Goal: Task Accomplishment & Management: Manage account settings

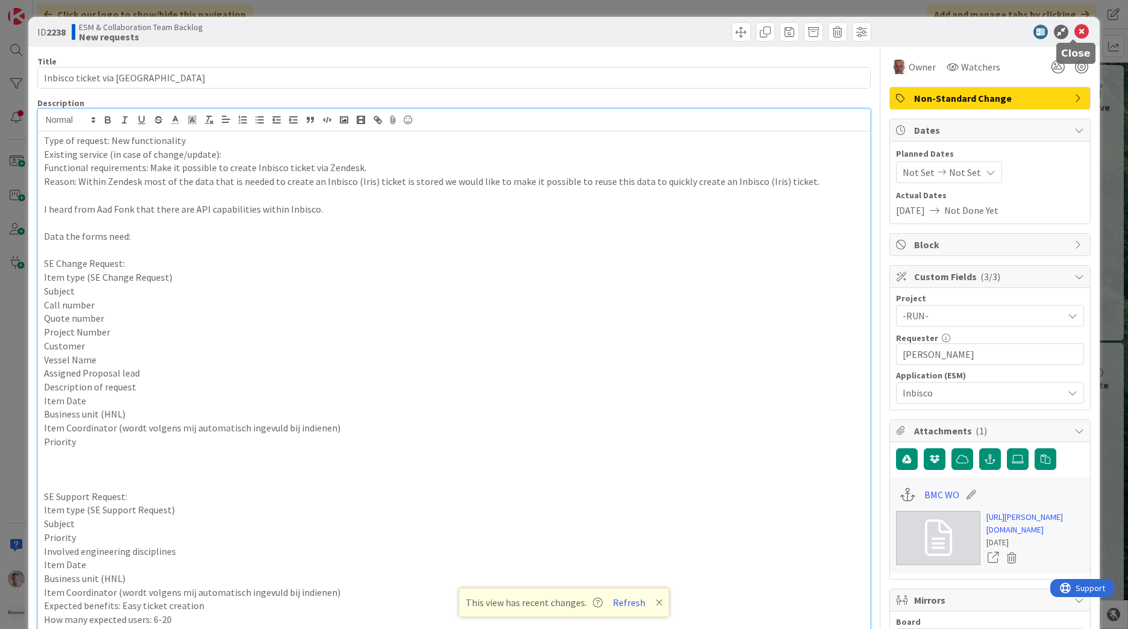
click at [1074, 31] on icon at bounding box center [1081, 32] width 14 height 14
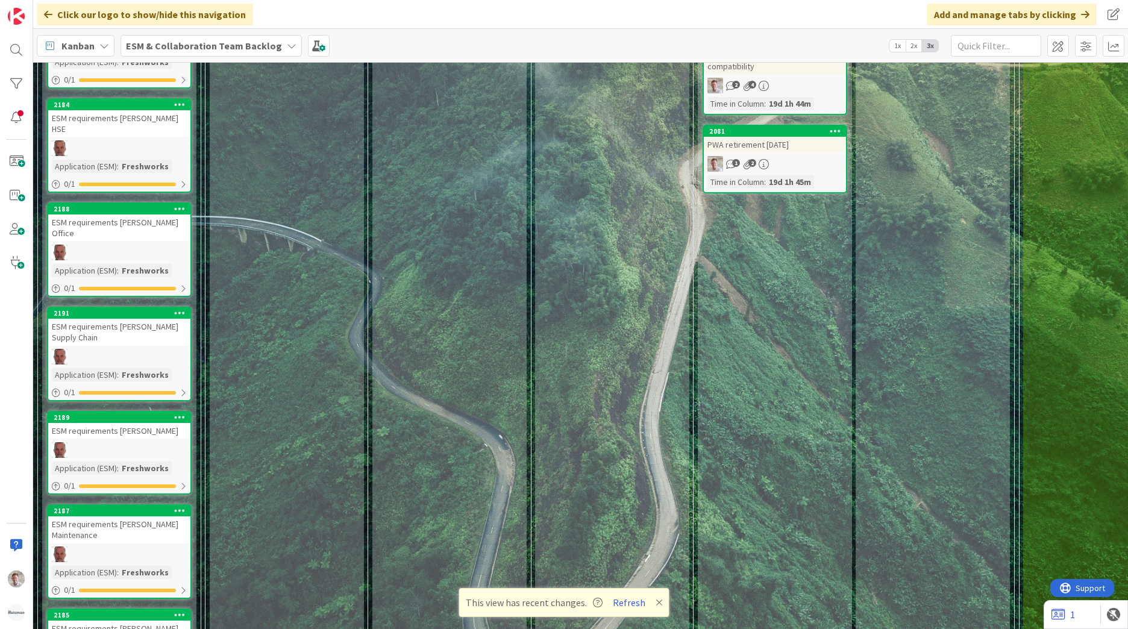
scroll to position [1269, 0]
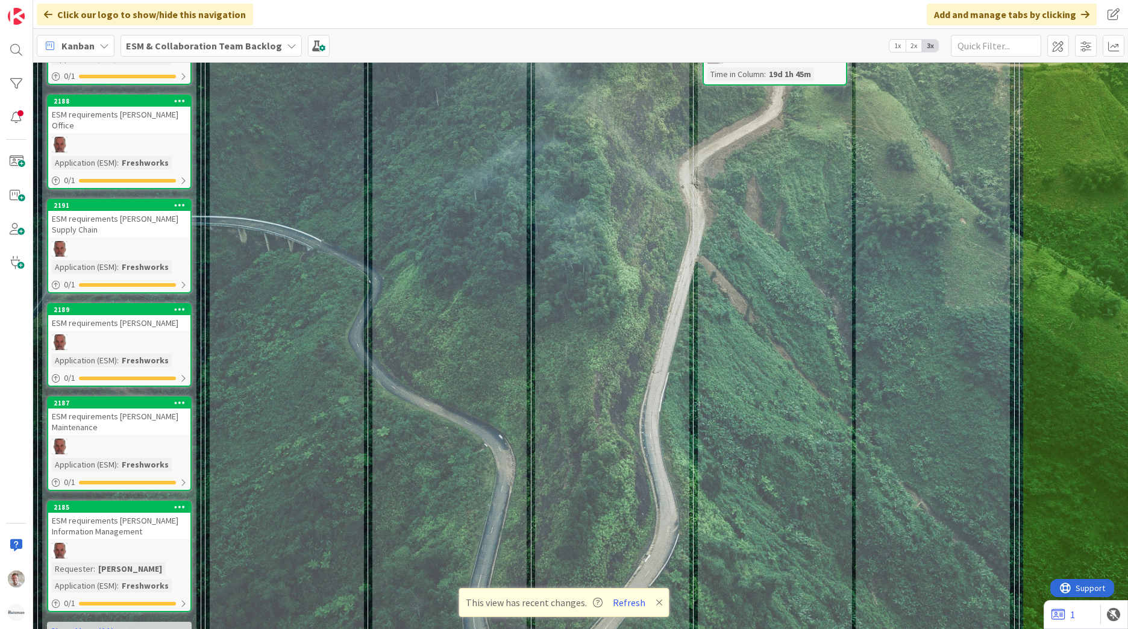
drag, startPoint x: 244, startPoint y: 216, endPoint x: 186, endPoint y: 428, distance: 219.8
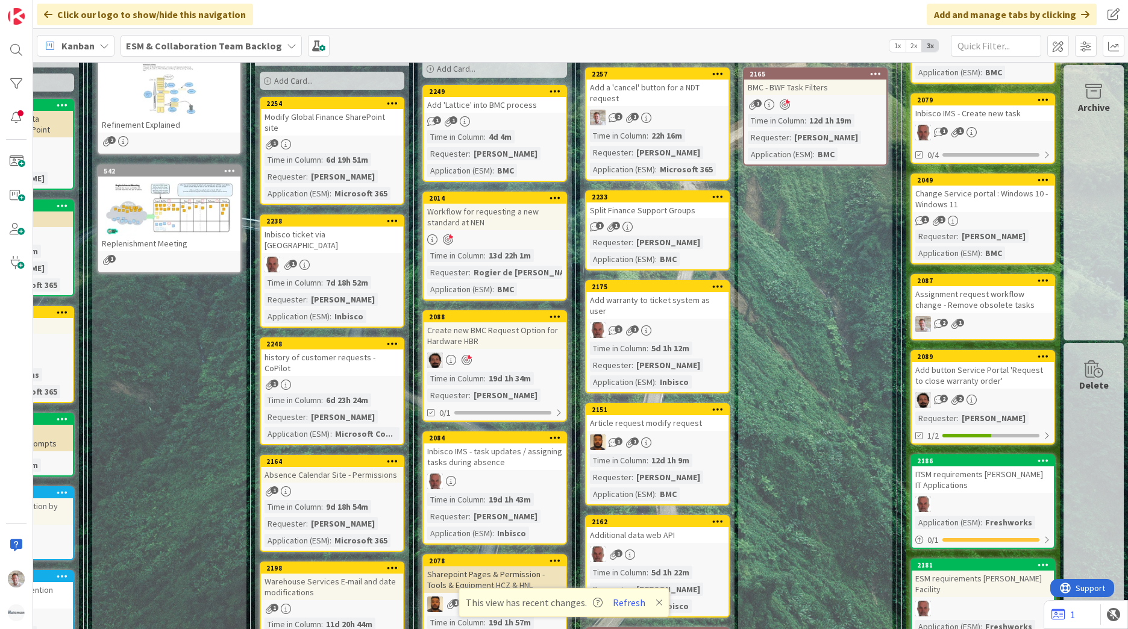
scroll to position [64, 127]
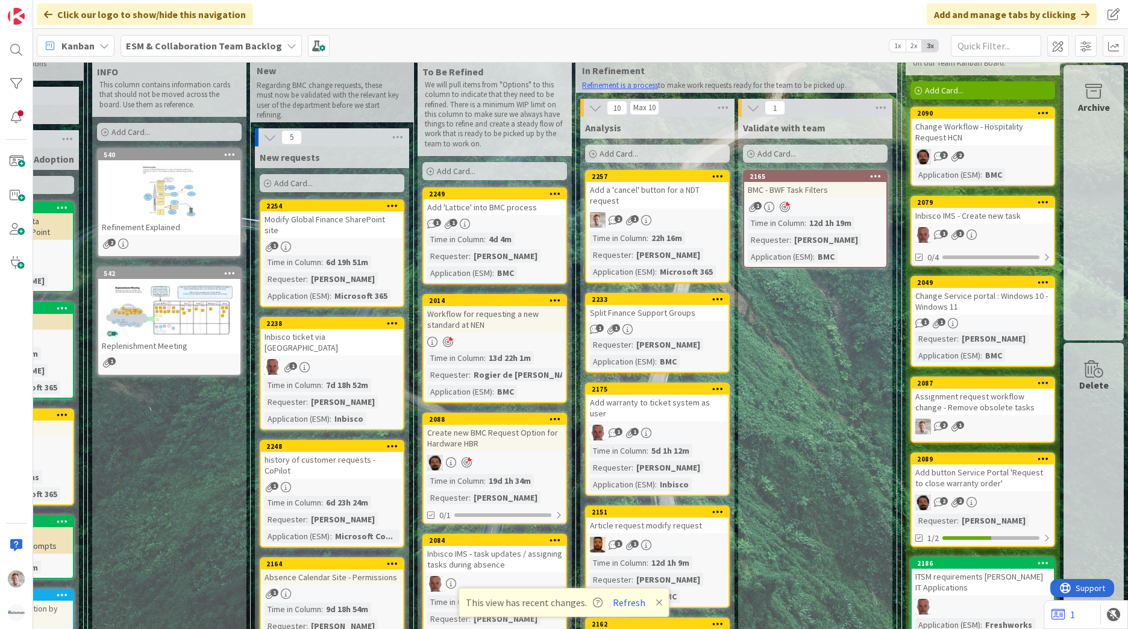
click at [320, 221] on div "Modify Global Finance SharePoint site" at bounding box center [332, 224] width 142 height 27
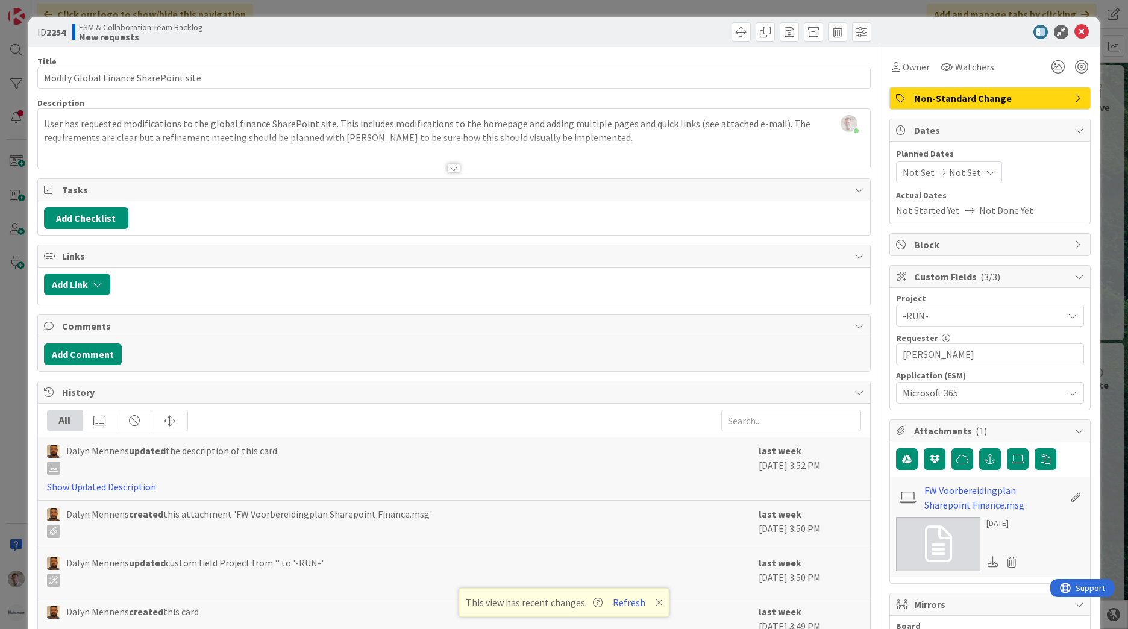
click at [449, 170] on div at bounding box center [453, 168] width 13 height 10
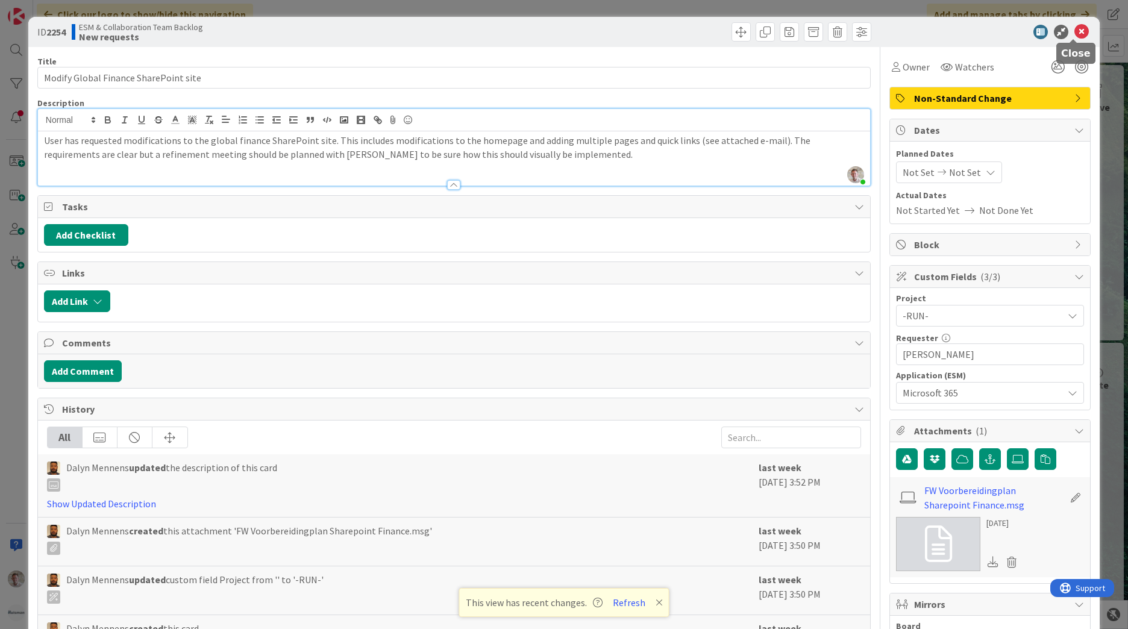
click at [1074, 33] on icon at bounding box center [1081, 32] width 14 height 14
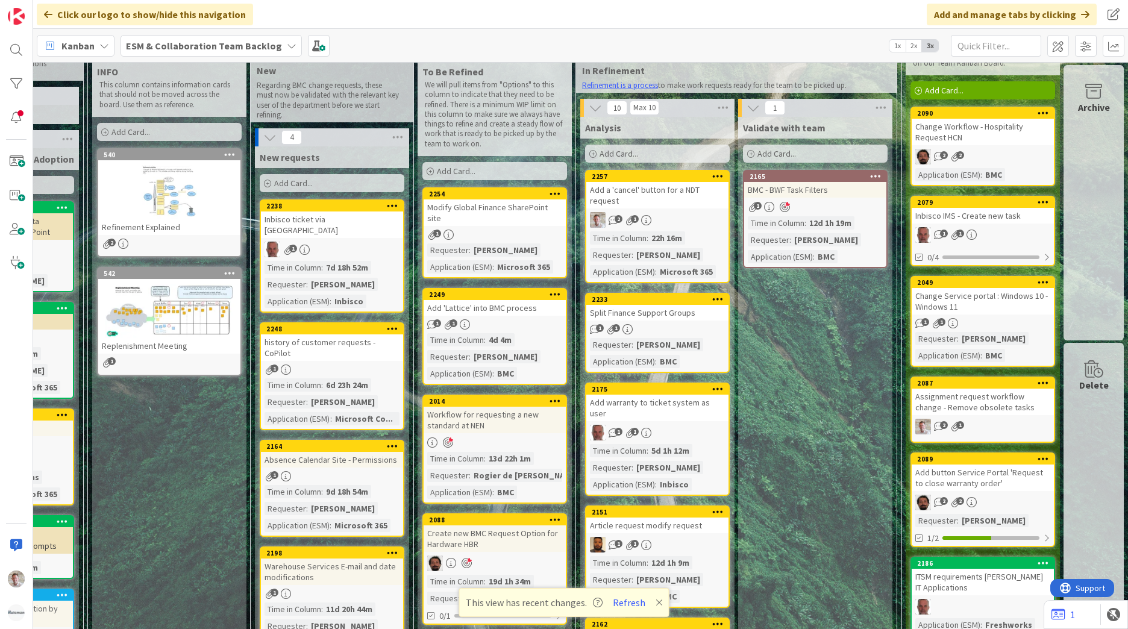
click at [301, 223] on div "Inbisco ticket via Zendesk" at bounding box center [332, 224] width 142 height 27
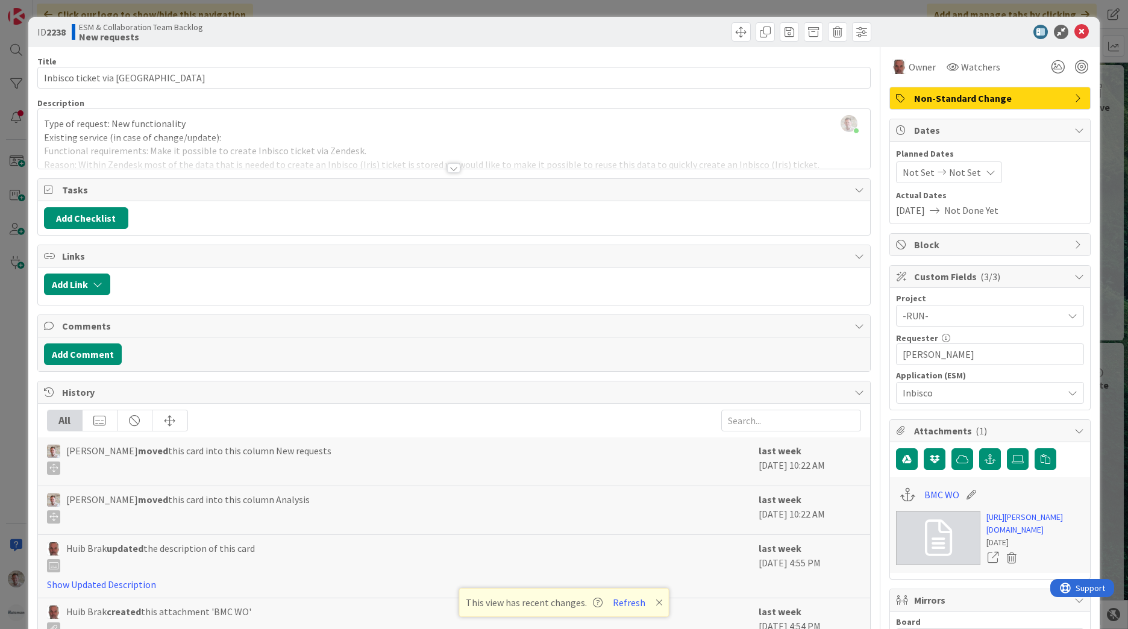
click at [447, 166] on div at bounding box center [453, 168] width 13 height 10
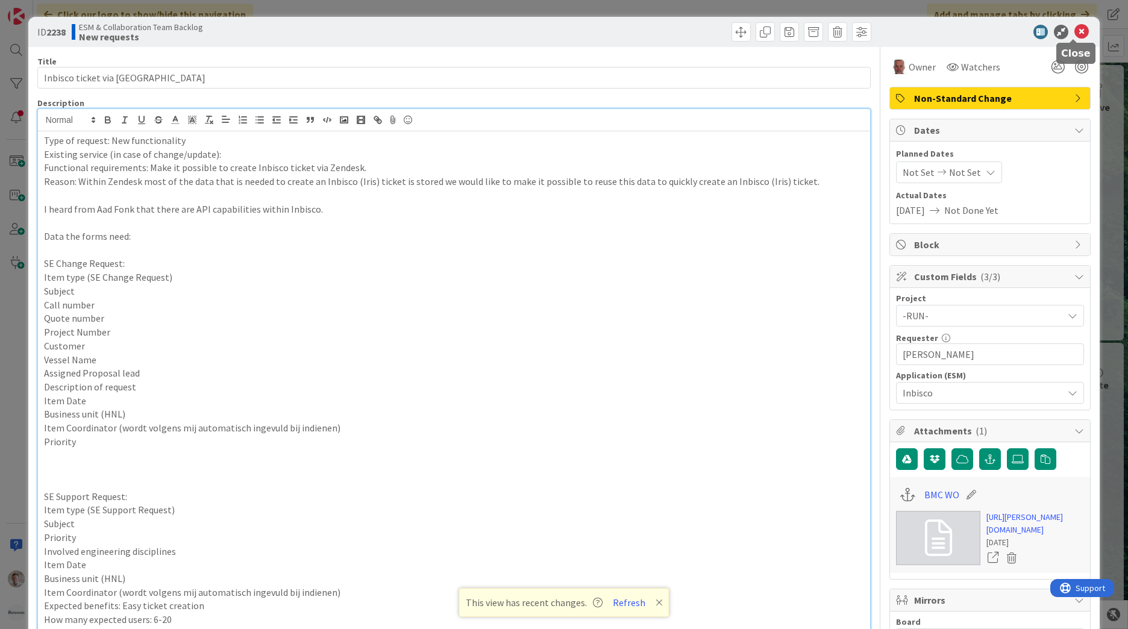
click at [1074, 32] on icon at bounding box center [1081, 32] width 14 height 14
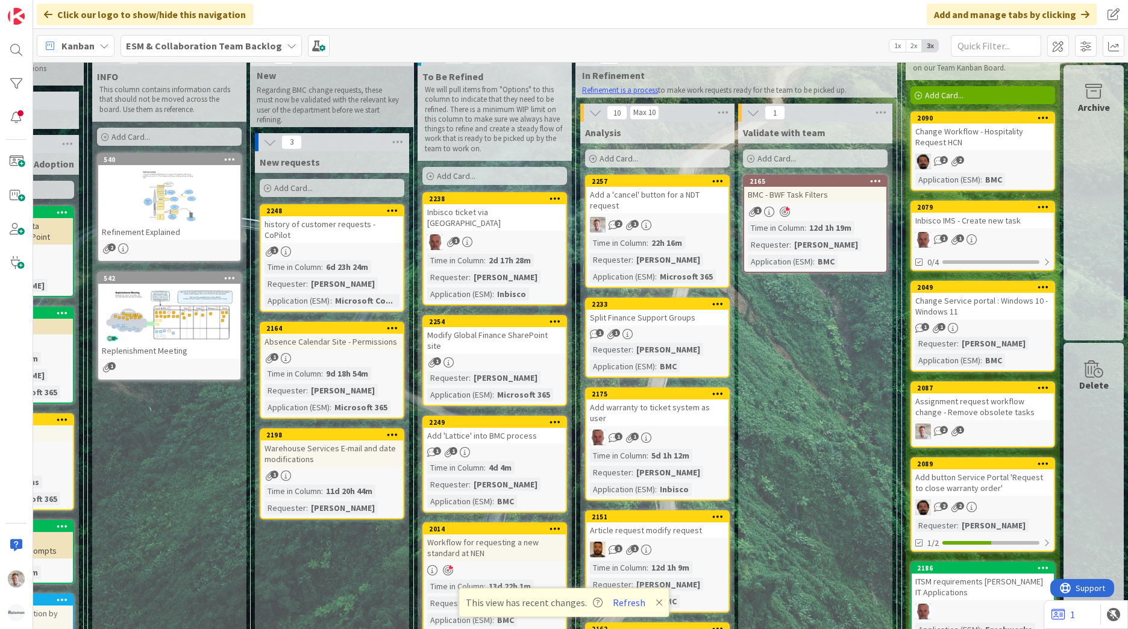
scroll to position [58, 127]
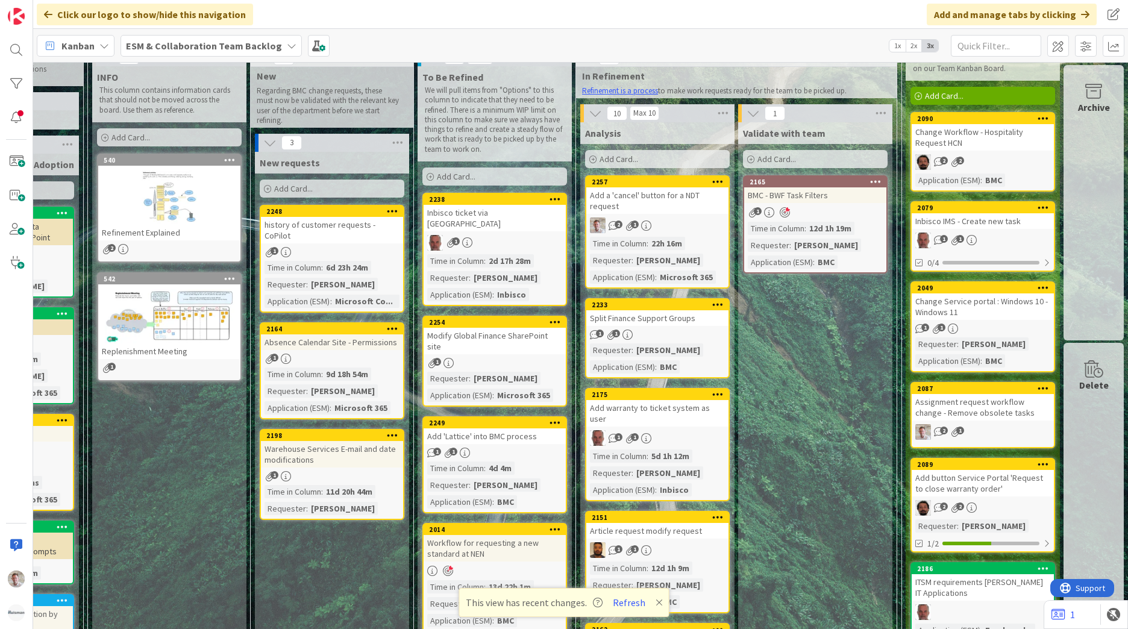
click at [350, 223] on div "history of customer requests - CoPilot" at bounding box center [332, 230] width 142 height 27
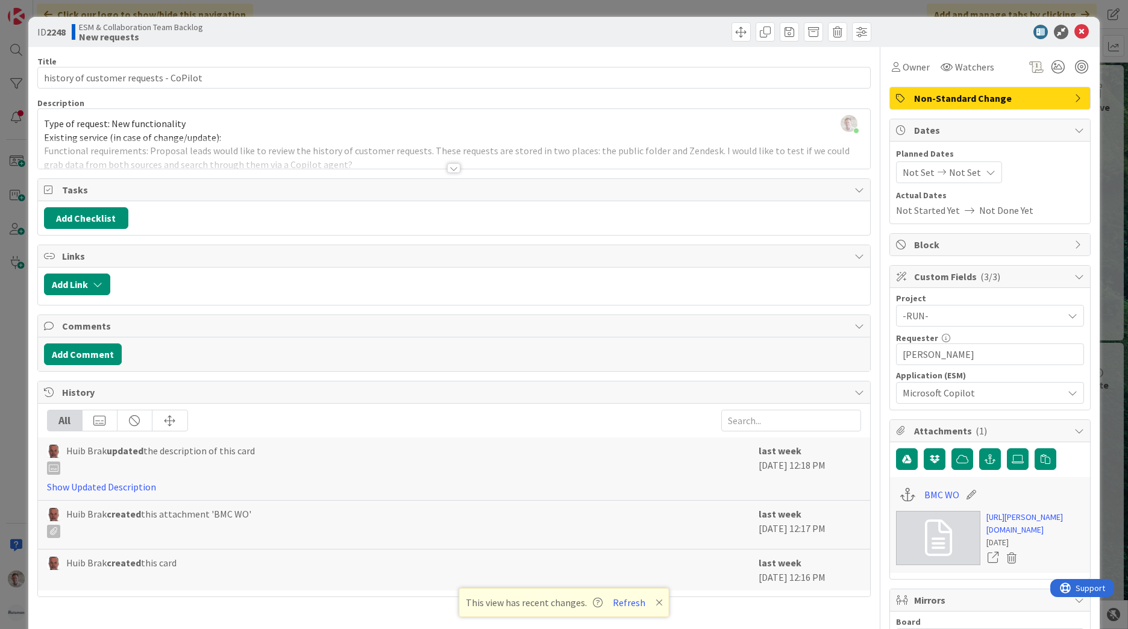
click at [447, 169] on div at bounding box center [453, 168] width 13 height 10
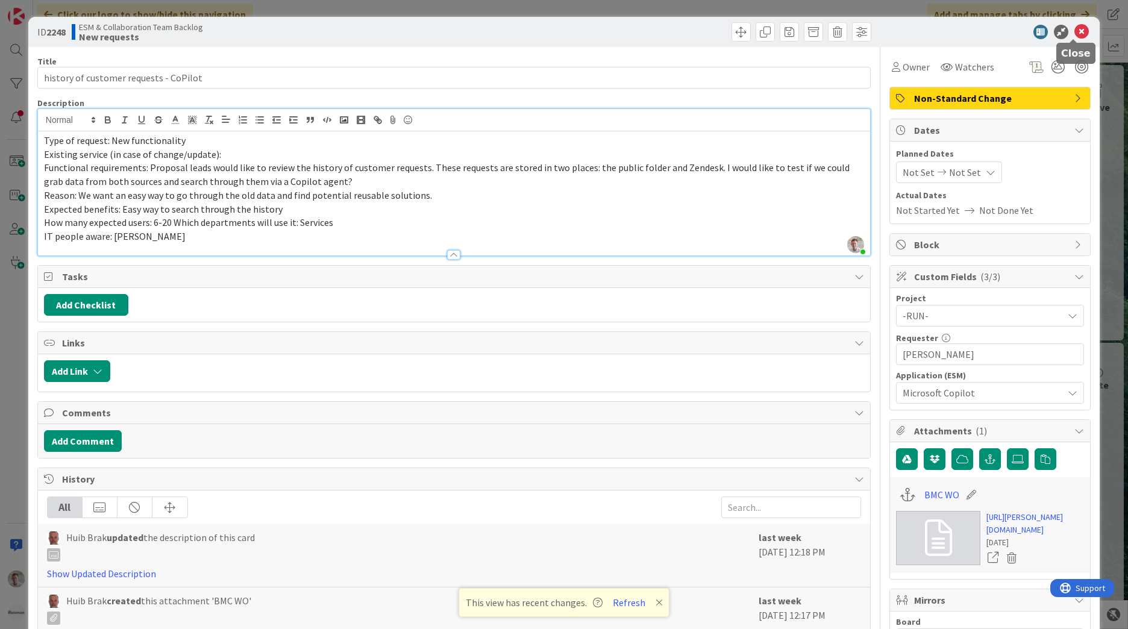
click at [1075, 31] on icon at bounding box center [1081, 32] width 14 height 14
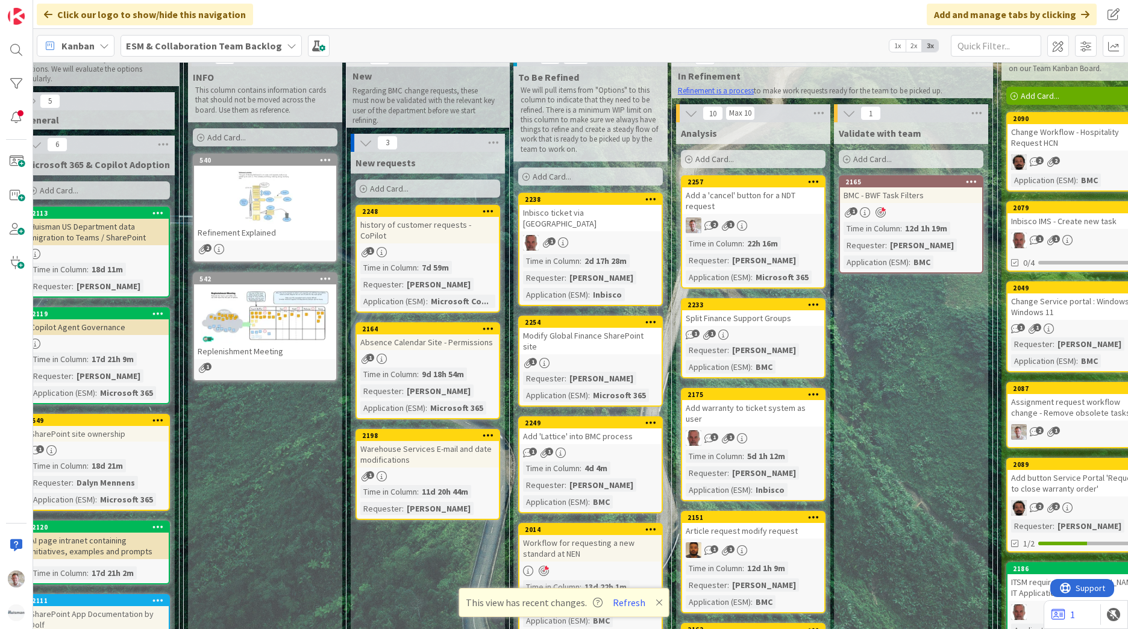
scroll to position [58, 20]
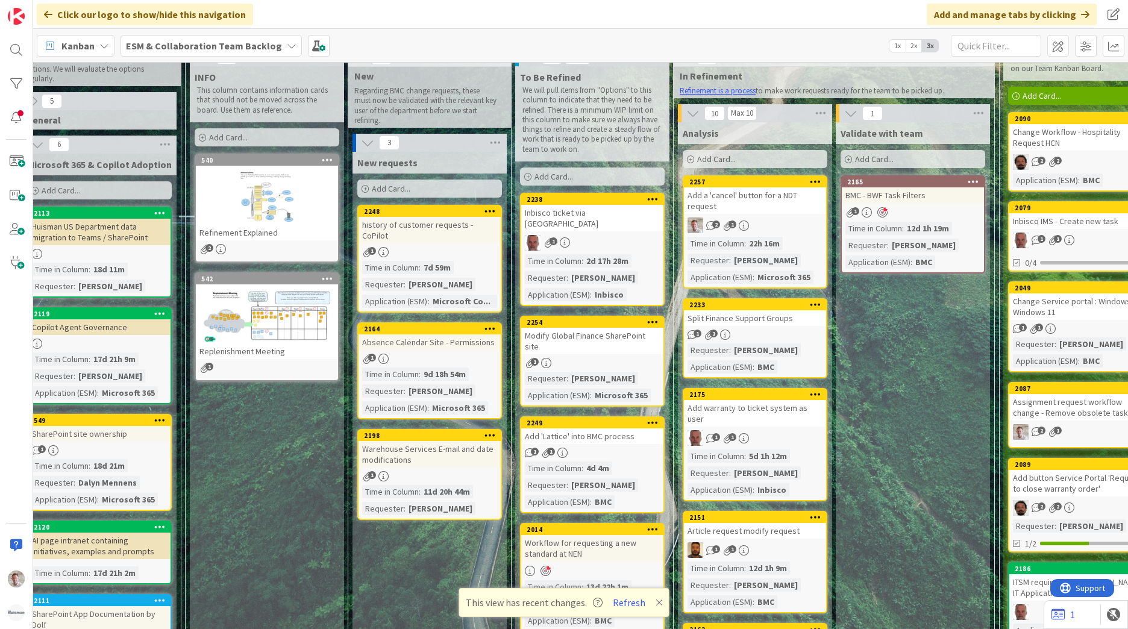
click at [399, 446] on div "Warehouse Services E-mail and date modifications" at bounding box center [429, 454] width 142 height 27
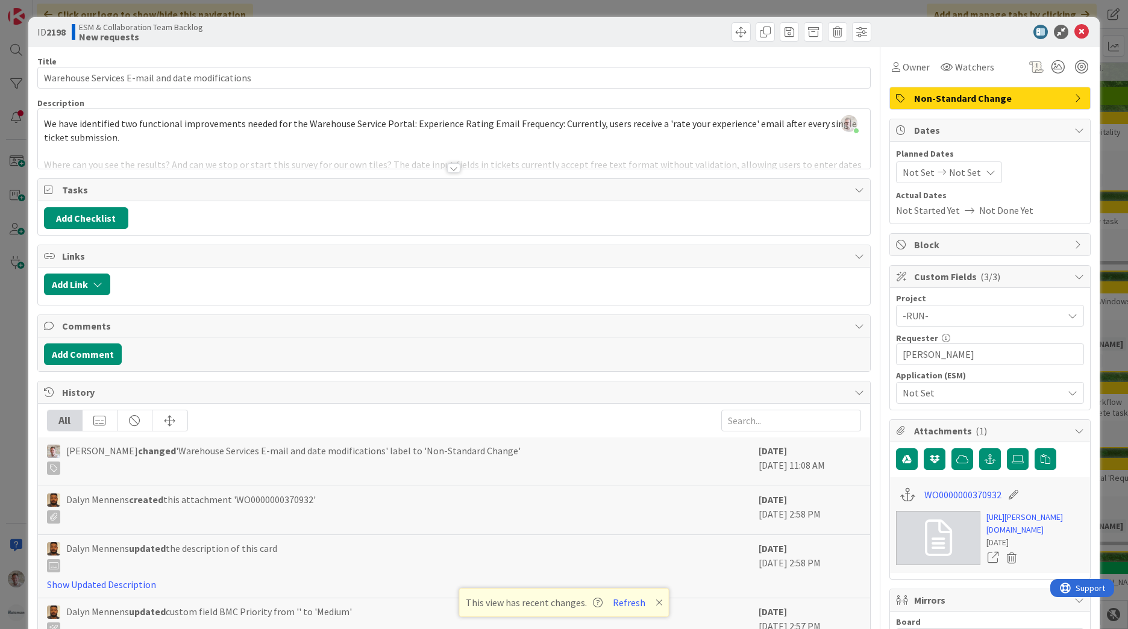
click at [449, 170] on div at bounding box center [453, 168] width 13 height 10
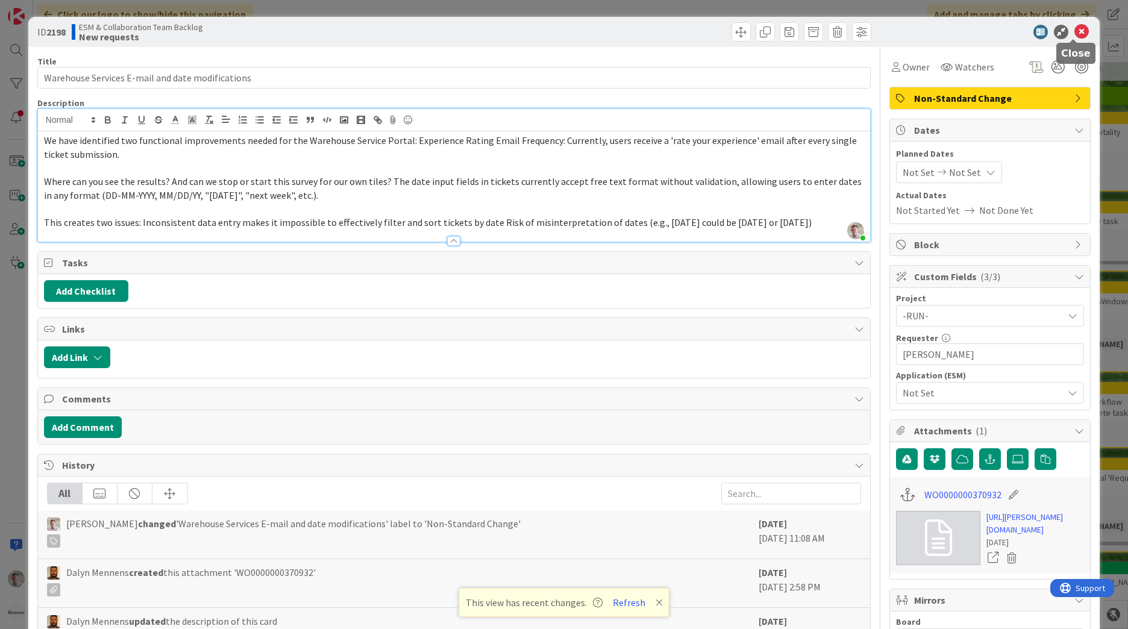
click at [1074, 31] on icon at bounding box center [1081, 32] width 14 height 14
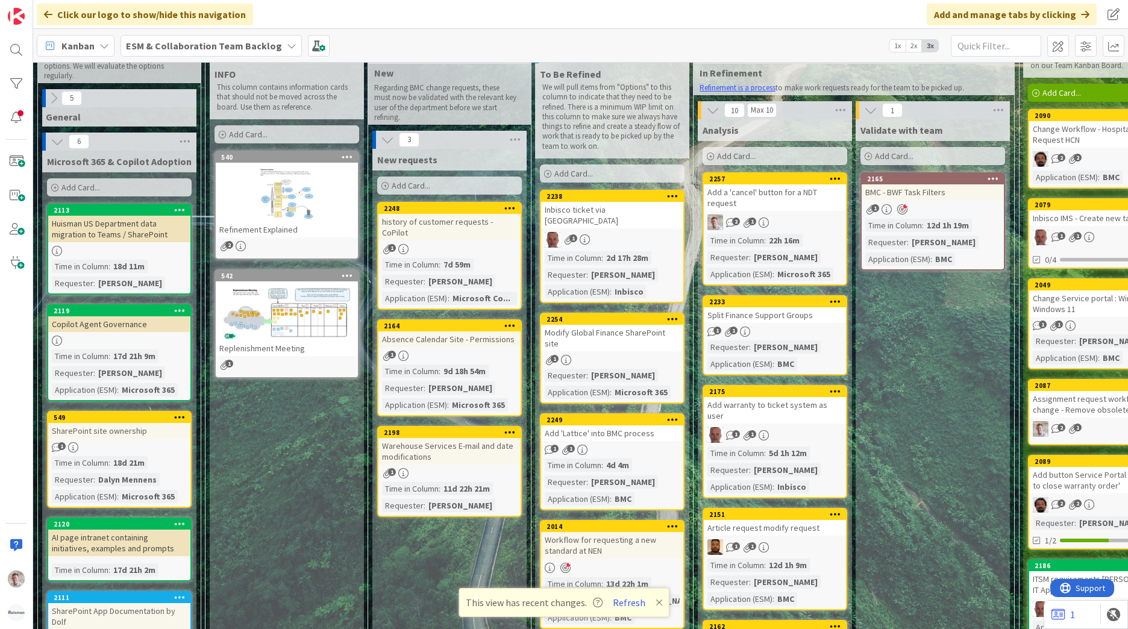
scroll to position [60, 0]
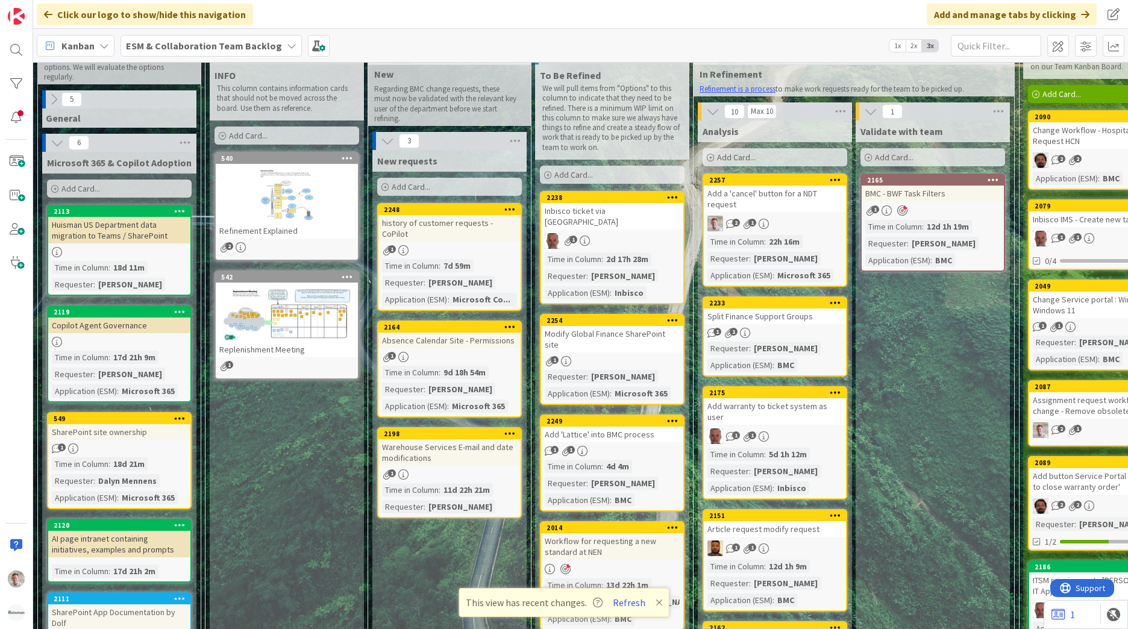
click at [626, 427] on div "Add 'Lattice' into BMC process" at bounding box center [612, 435] width 142 height 16
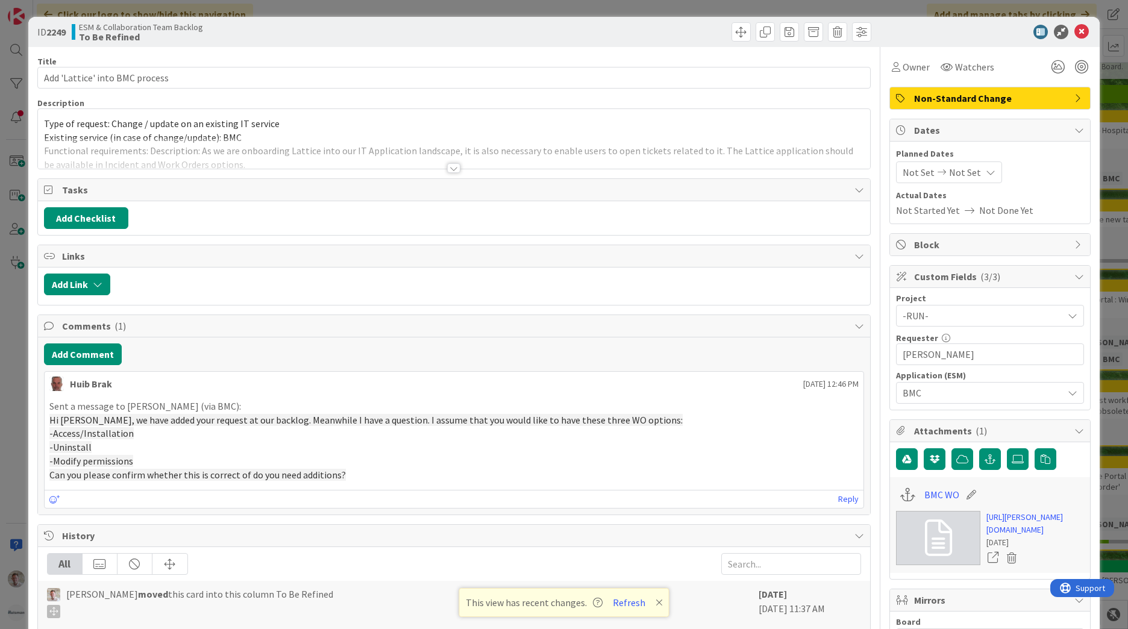
click at [452, 172] on div at bounding box center [453, 168] width 13 height 10
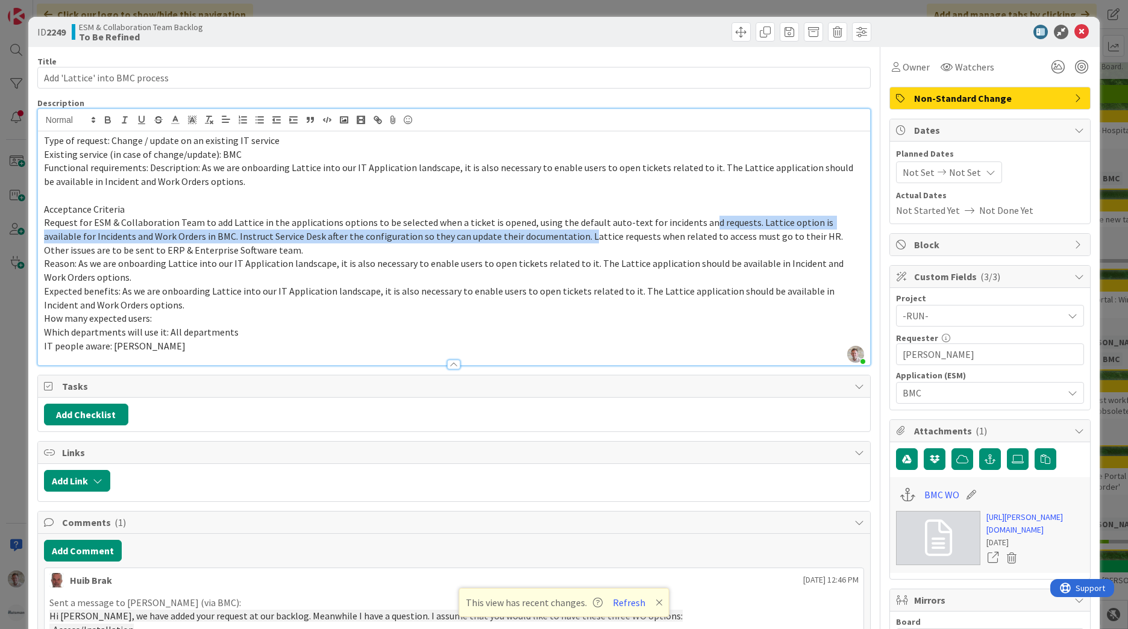
drag, startPoint x: 531, startPoint y: 230, endPoint x: 692, endPoint y: 223, distance: 161.0
click at [692, 223] on span "Request for ESM & Collaboration Team to add Lattice in the applications options…" at bounding box center [444, 235] width 801 height 39
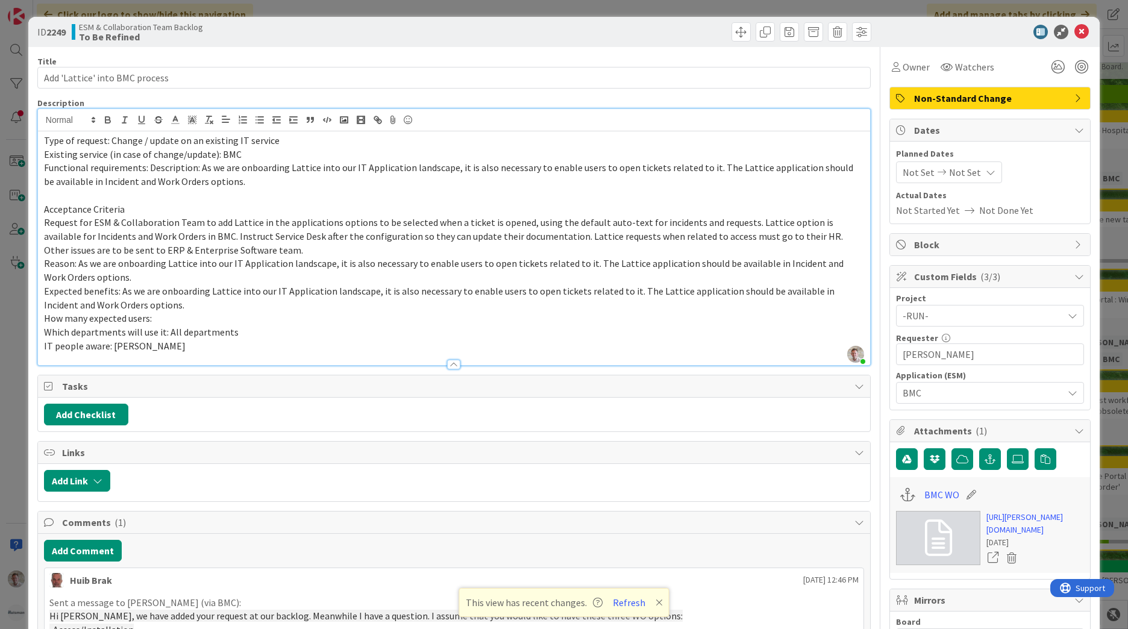
click at [661, 218] on span "Request for ESM & Collaboration Team to add Lattice in the applications options…" at bounding box center [444, 235] width 801 height 39
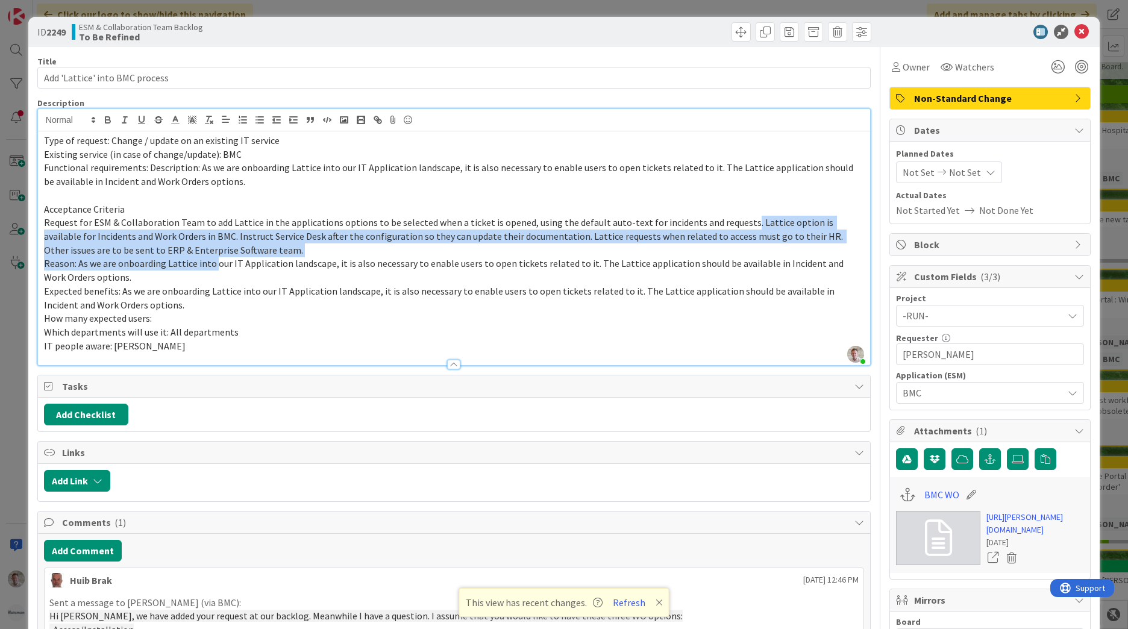
drag, startPoint x: 732, startPoint y: 223, endPoint x: 212, endPoint y: 266, distance: 521.6
click at [212, 266] on div "Type of request: Change / update on an existing IT service Existing service (in…" at bounding box center [454, 248] width 832 height 234
click at [212, 266] on span "Reason: As we are onboarding Lattice into our IT Application landscape, it is a…" at bounding box center [444, 270] width 801 height 26
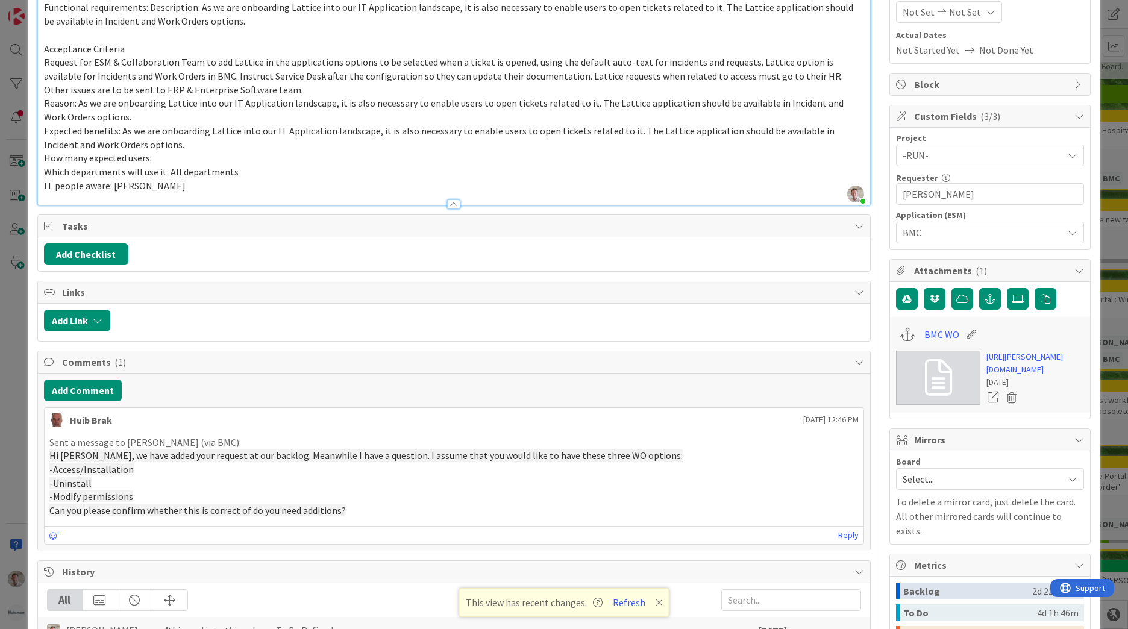
scroll to position [241, 0]
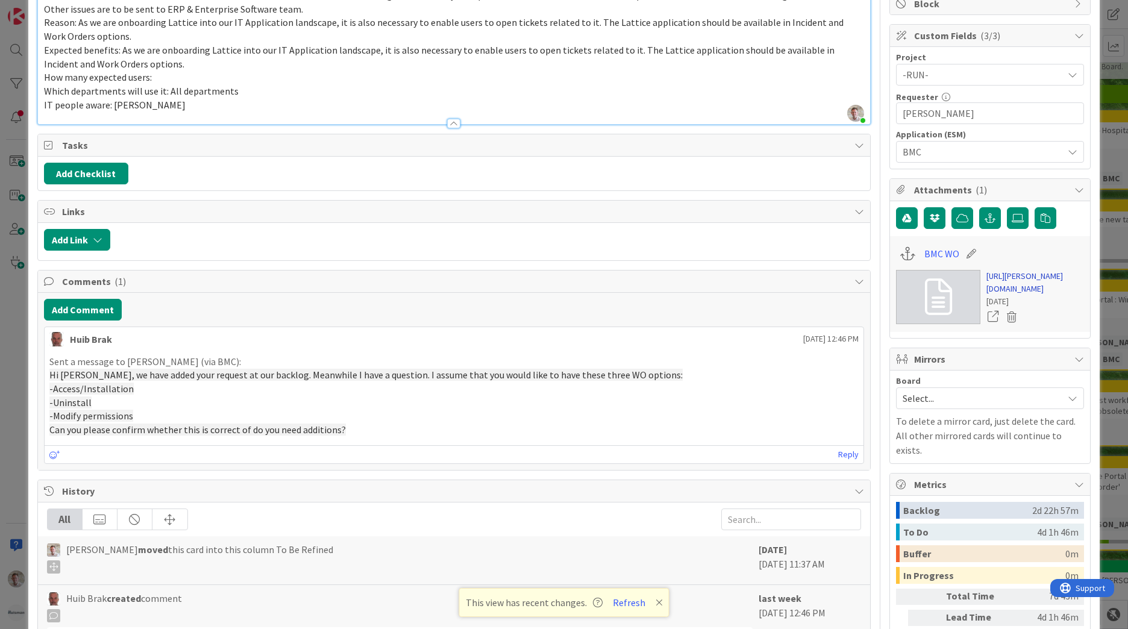
click at [1003, 295] on link "https://huisman-smartit.onbmc.com/smartit/app/#/workorder/AGGAQ19AGSRS3ATDQZOUT…" at bounding box center [1035, 282] width 98 height 25
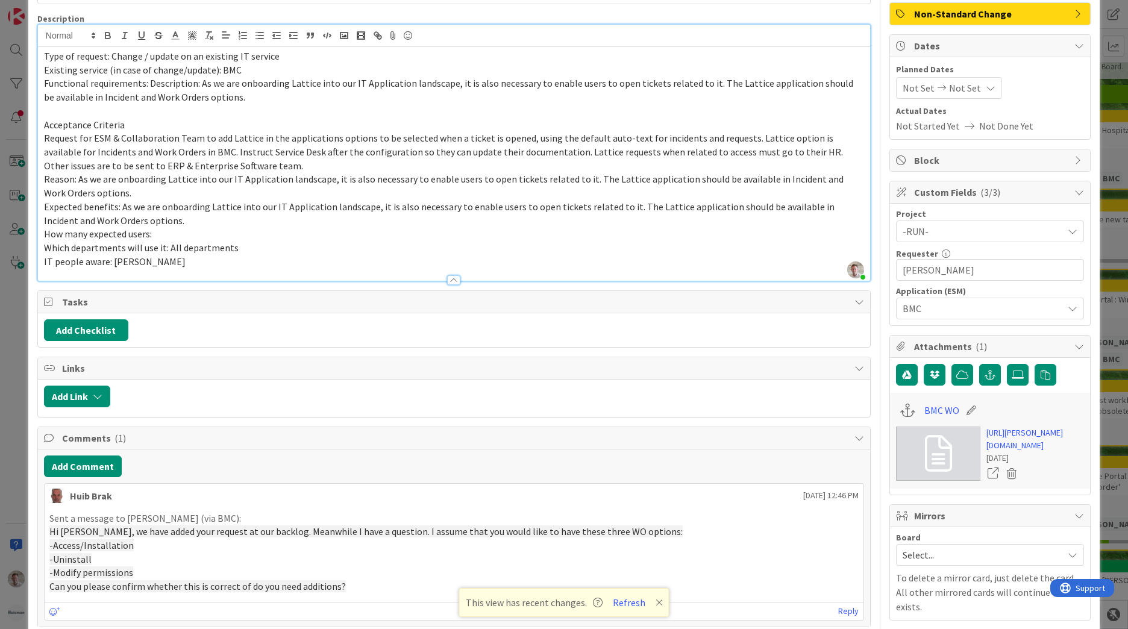
scroll to position [0, 0]
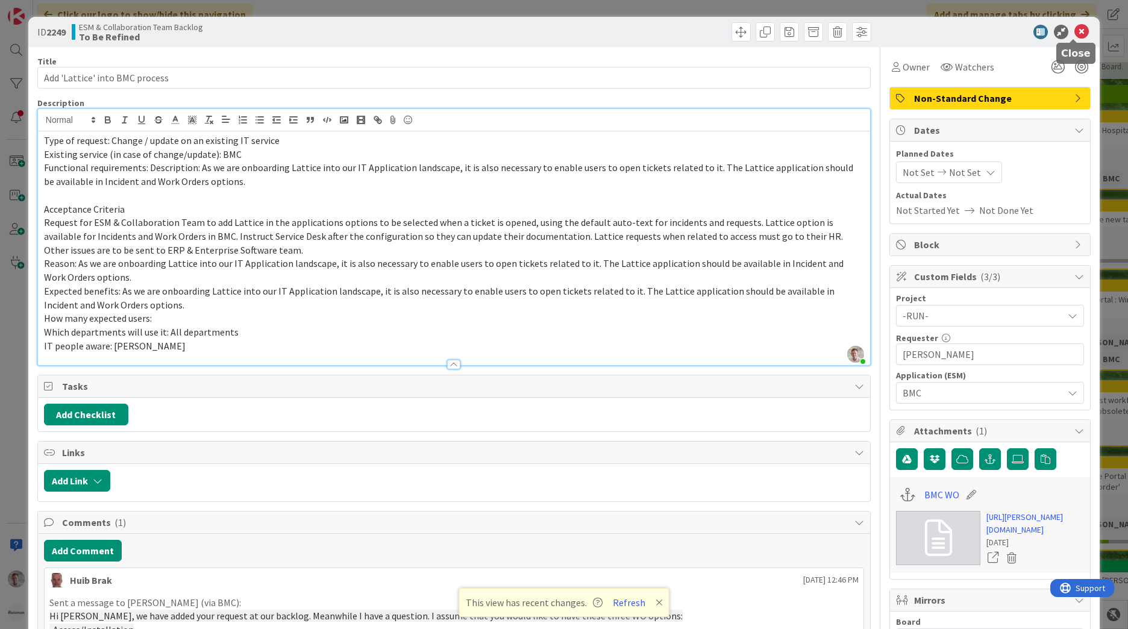
click at [1077, 31] on icon at bounding box center [1081, 32] width 14 height 14
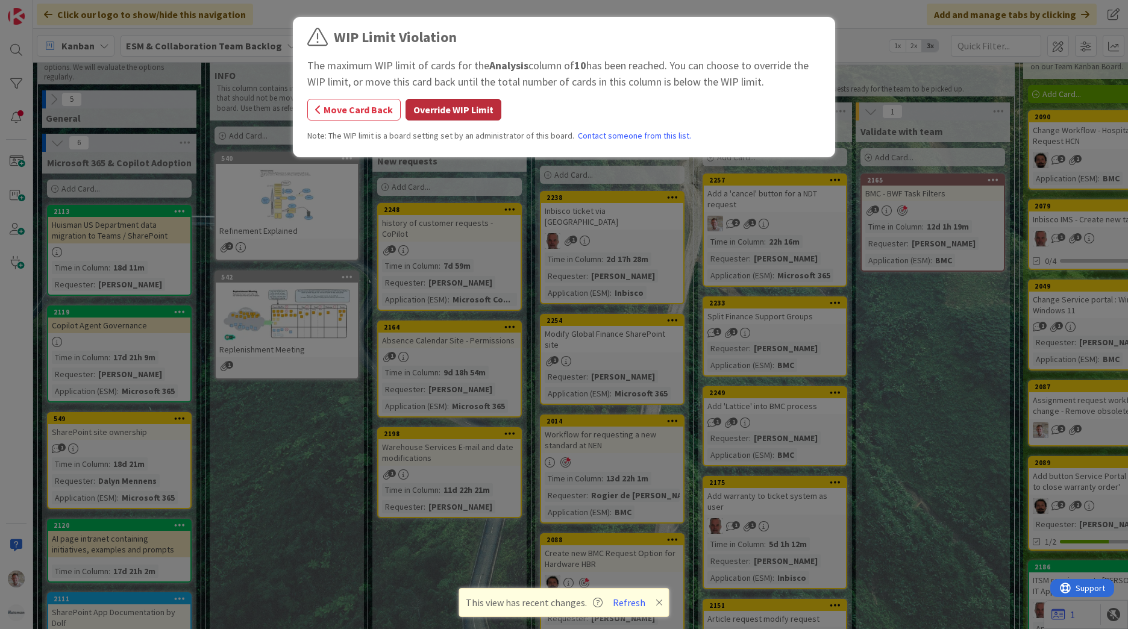
click at [446, 108] on button "Override WIP Limit" at bounding box center [453, 110] width 96 height 22
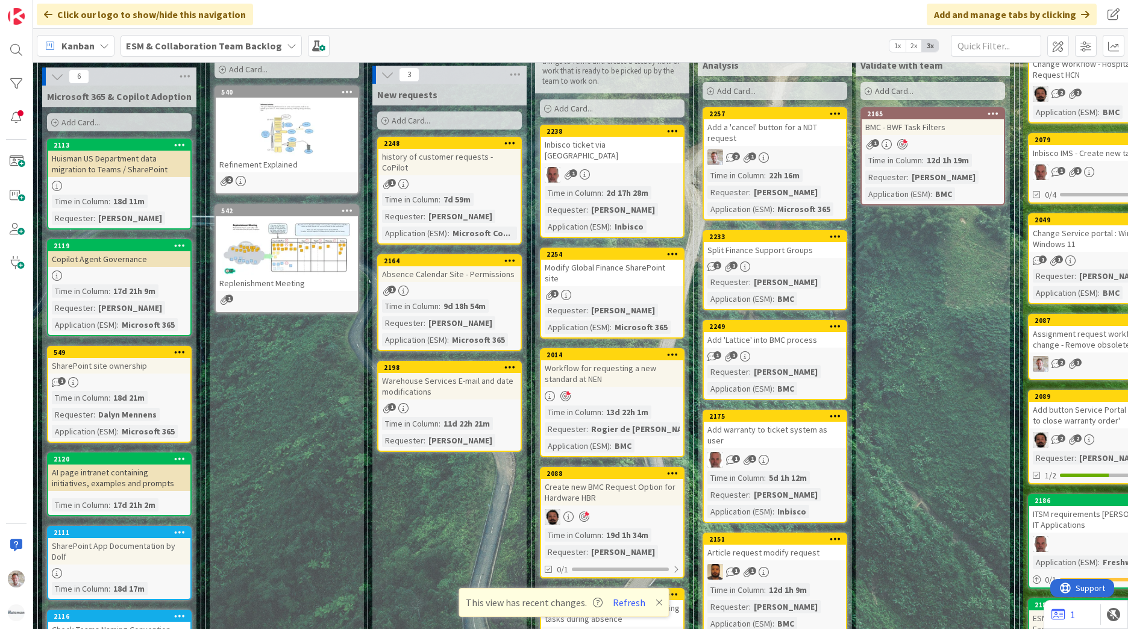
scroll to position [241, 0]
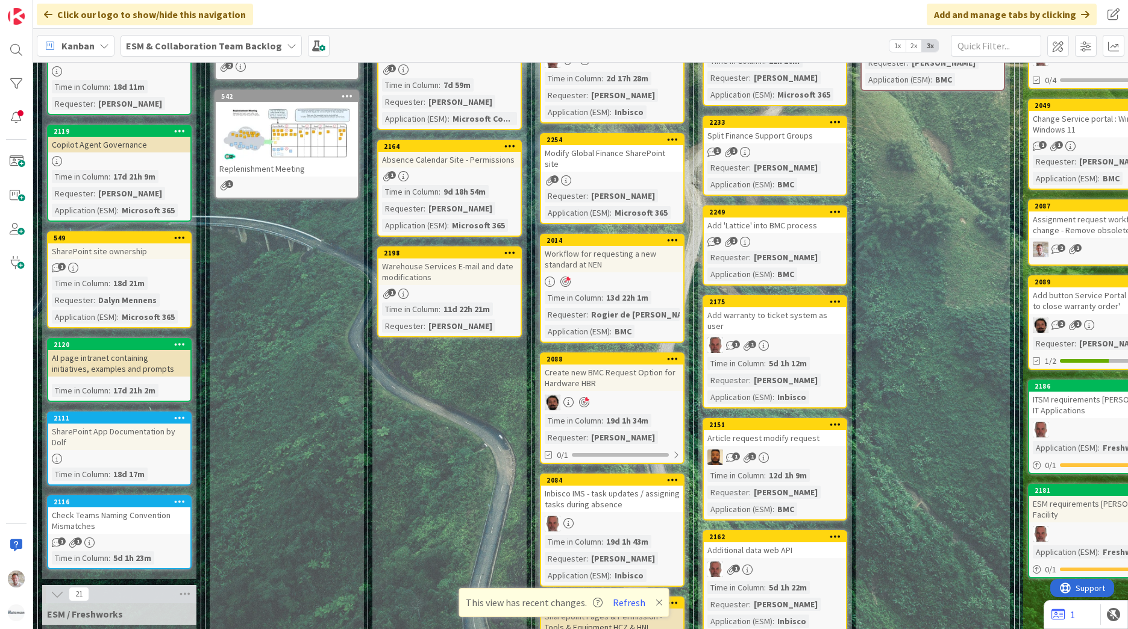
click at [634, 364] on div "Create new BMC Request Option for Hardware HBR" at bounding box center [612, 377] width 142 height 27
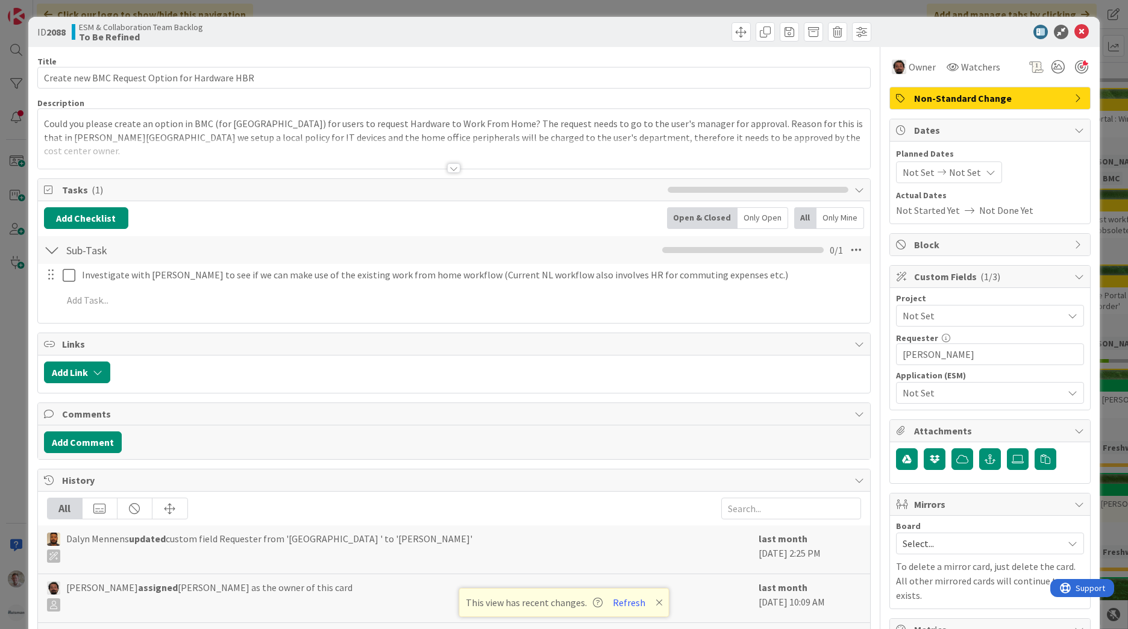
click at [447, 167] on div at bounding box center [453, 168] width 13 height 10
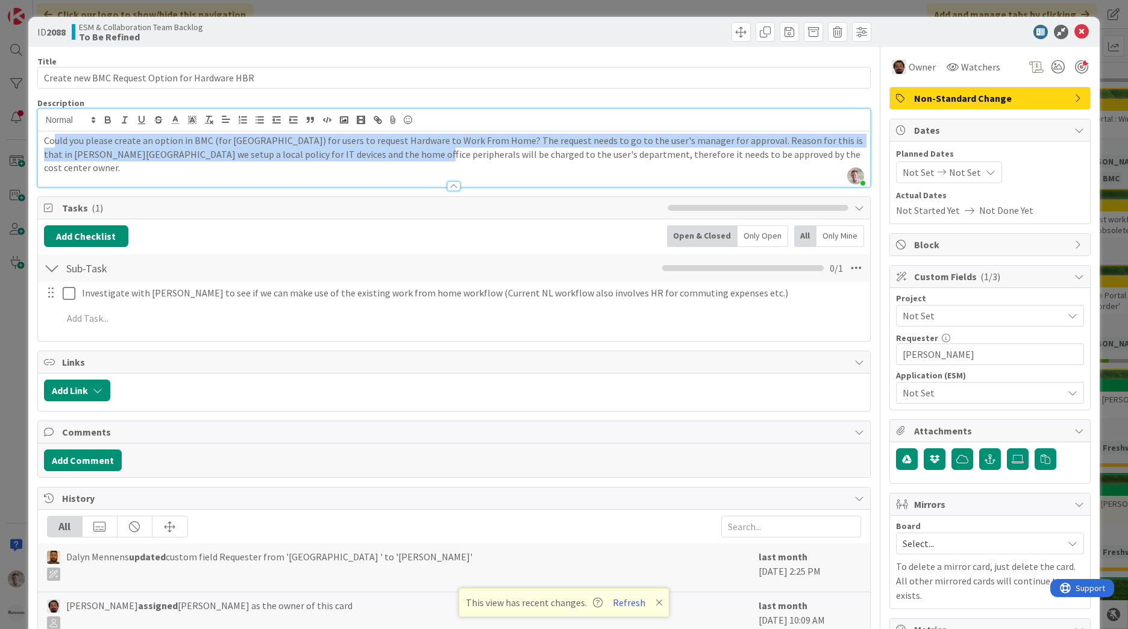
drag, startPoint x: 52, startPoint y: 145, endPoint x: 382, endPoint y: 160, distance: 330.4
click at [382, 160] on p "Could you please create an option in BMC (for Brazil) for users to request Hard…" at bounding box center [454, 154] width 820 height 41
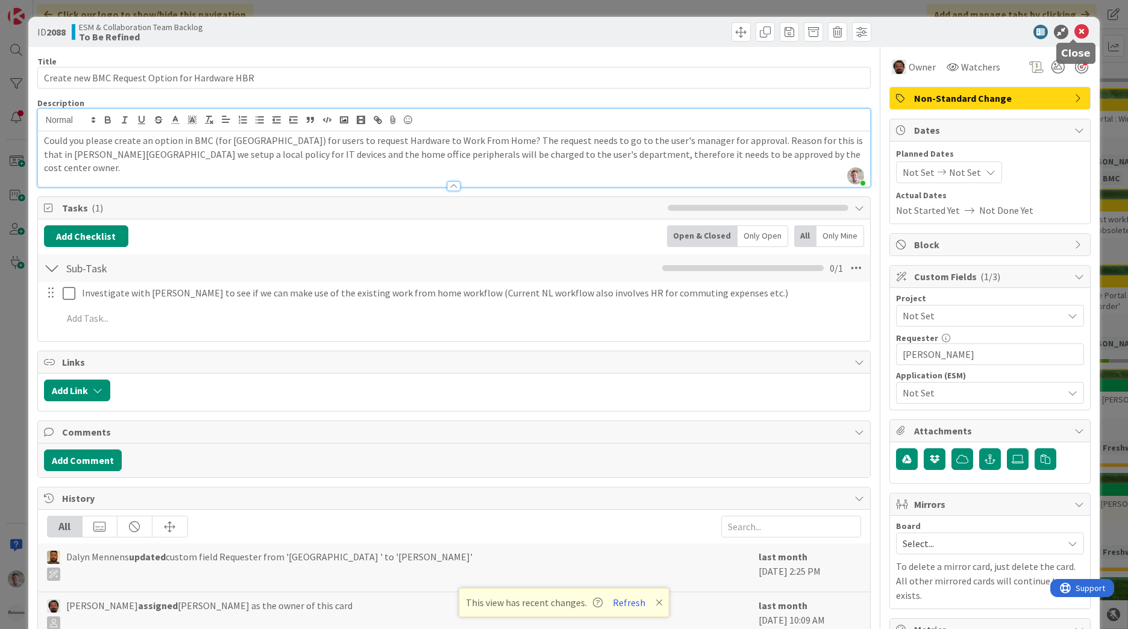
click at [1074, 31] on icon at bounding box center [1081, 32] width 14 height 14
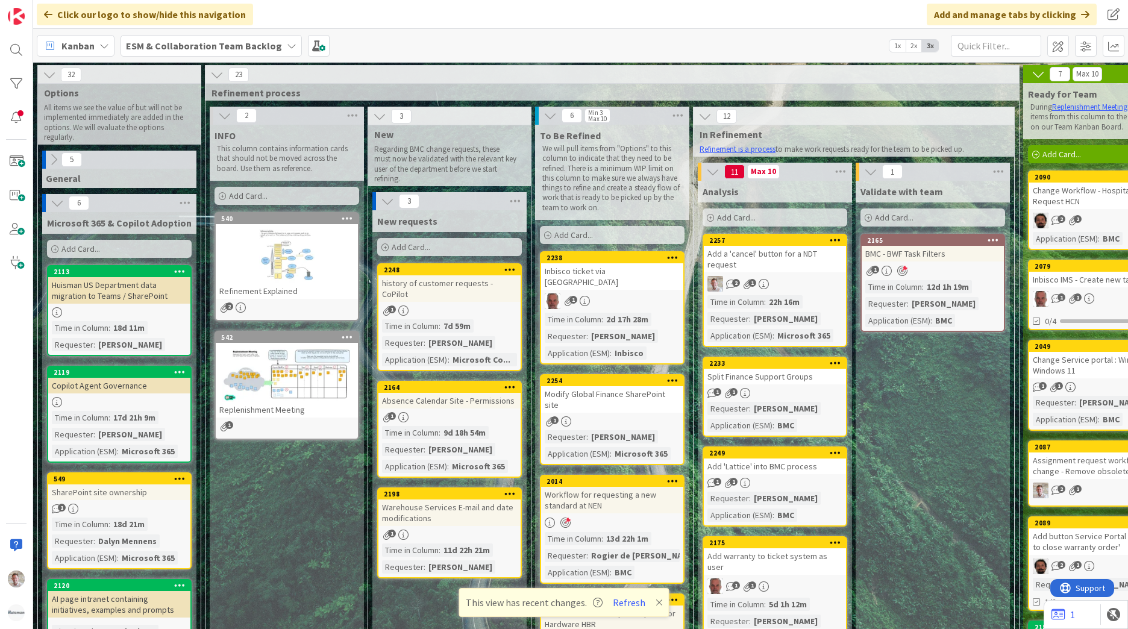
click at [461, 289] on div "history of customer requests - CoPilot" at bounding box center [449, 288] width 142 height 27
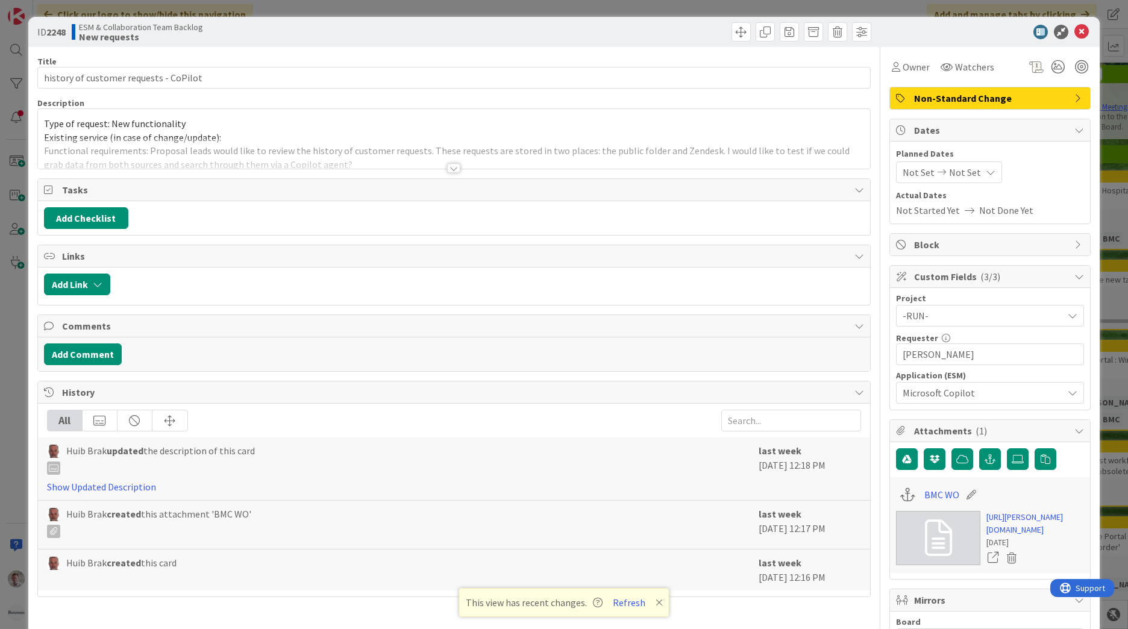
click at [441, 166] on div at bounding box center [454, 153] width 832 height 31
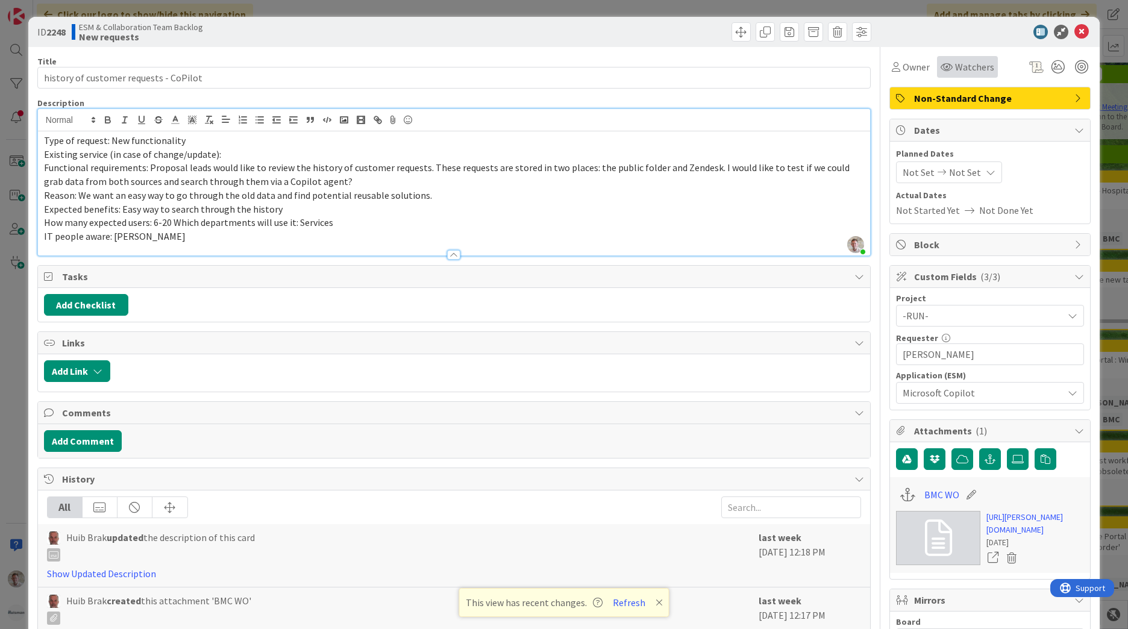
click at [957, 70] on span "Watchers" at bounding box center [974, 67] width 39 height 14
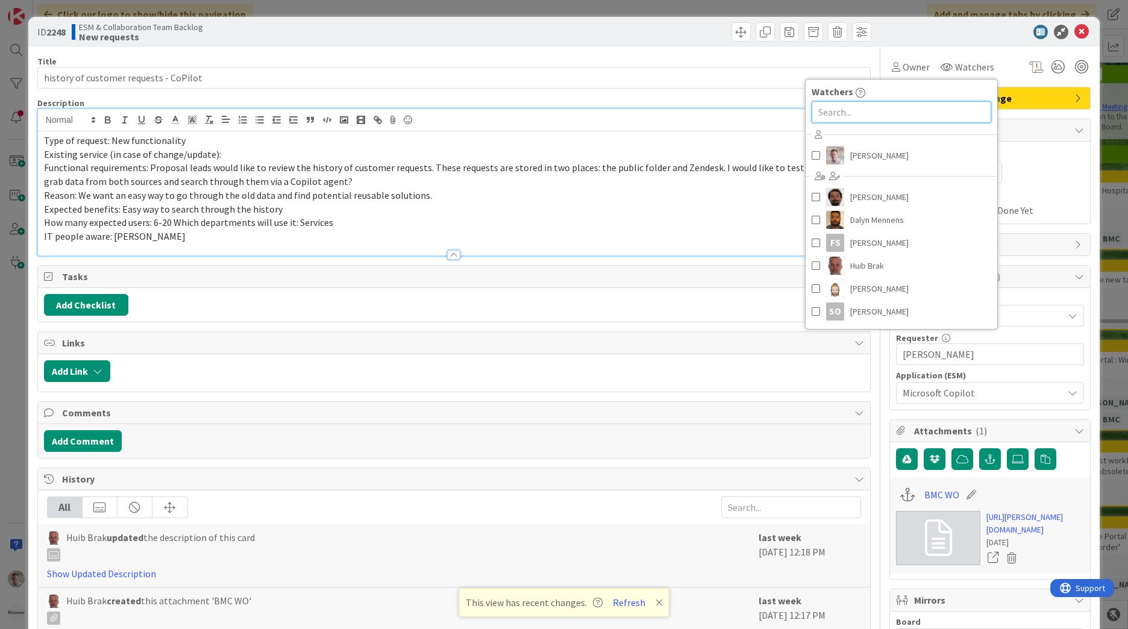
click at [854, 112] on input "text" at bounding box center [901, 112] width 180 height 22
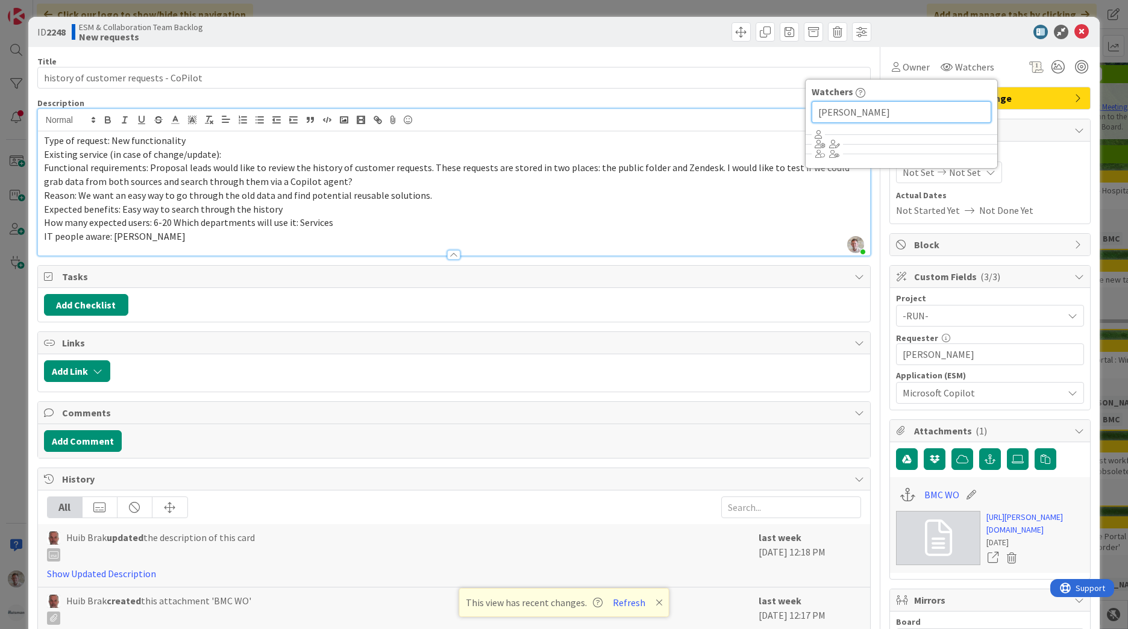
type input "ivo"
click at [1074, 31] on icon at bounding box center [1081, 32] width 14 height 14
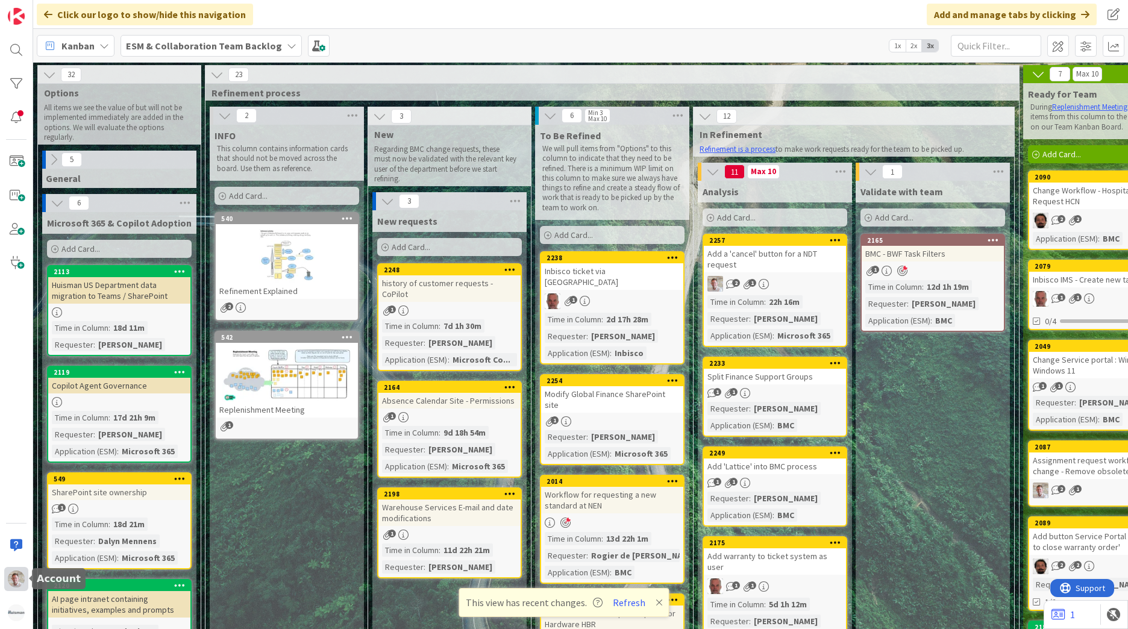
click at [14, 587] on div at bounding box center [16, 579] width 24 height 24
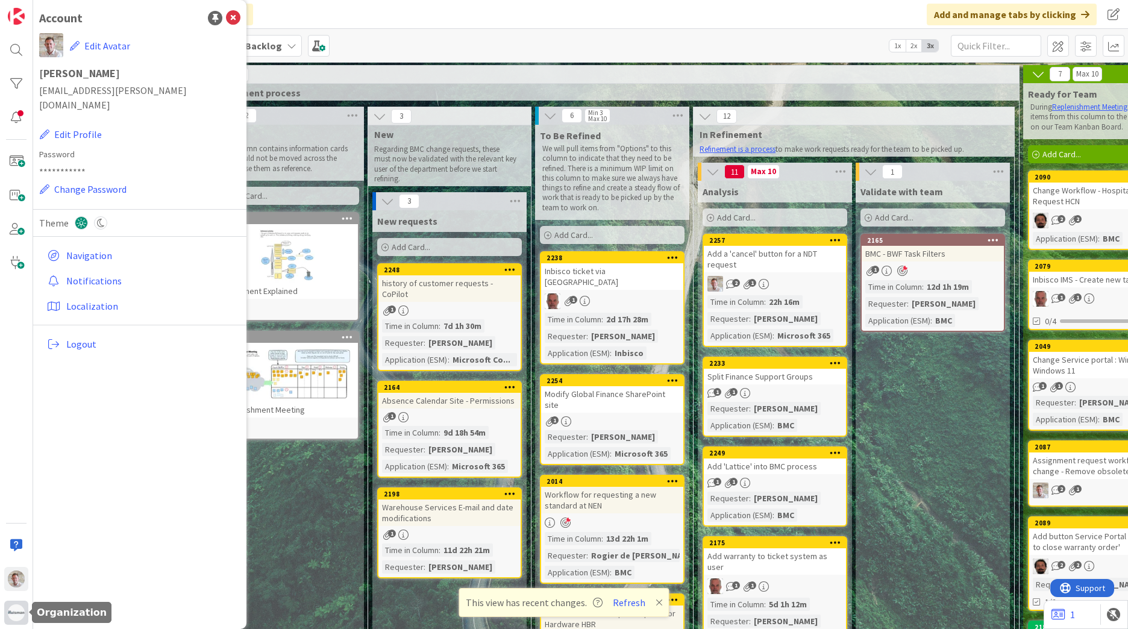
click at [19, 619] on img at bounding box center [16, 612] width 17 height 17
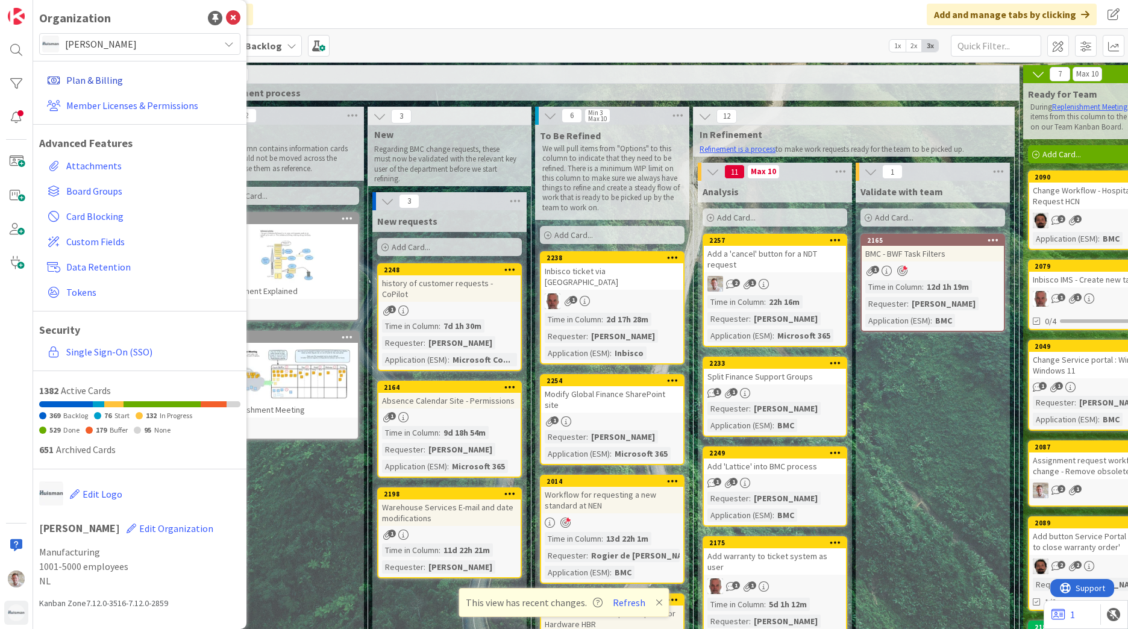
click at [81, 75] on link "Plan & Billing" at bounding box center [141, 80] width 198 height 22
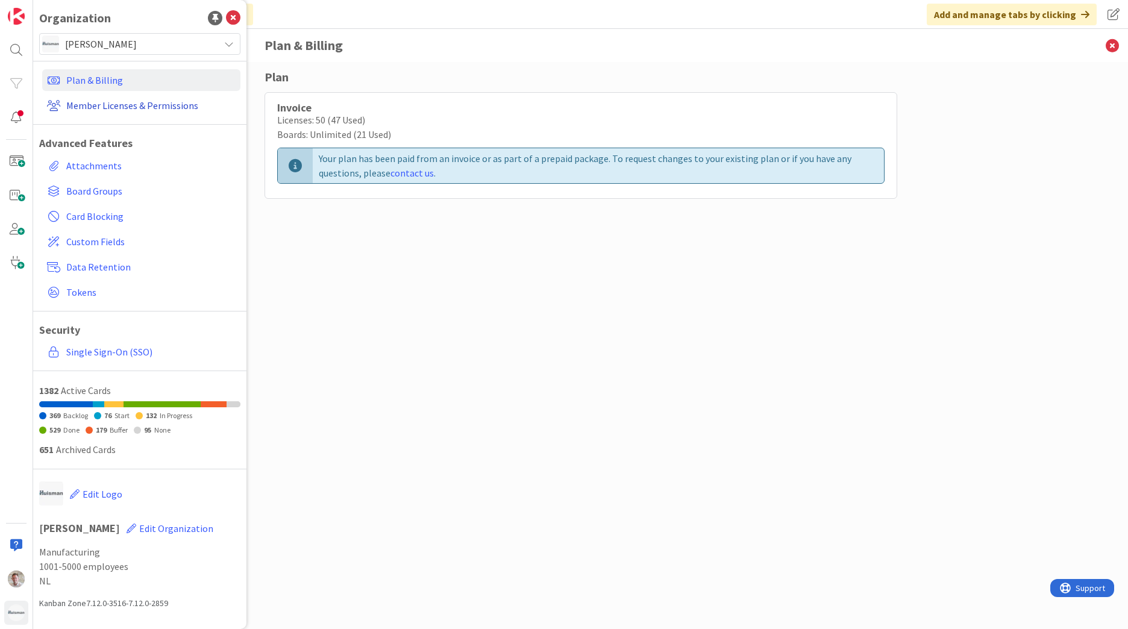
click at [160, 105] on link "Member Licenses & Permissions" at bounding box center [141, 106] width 198 height 22
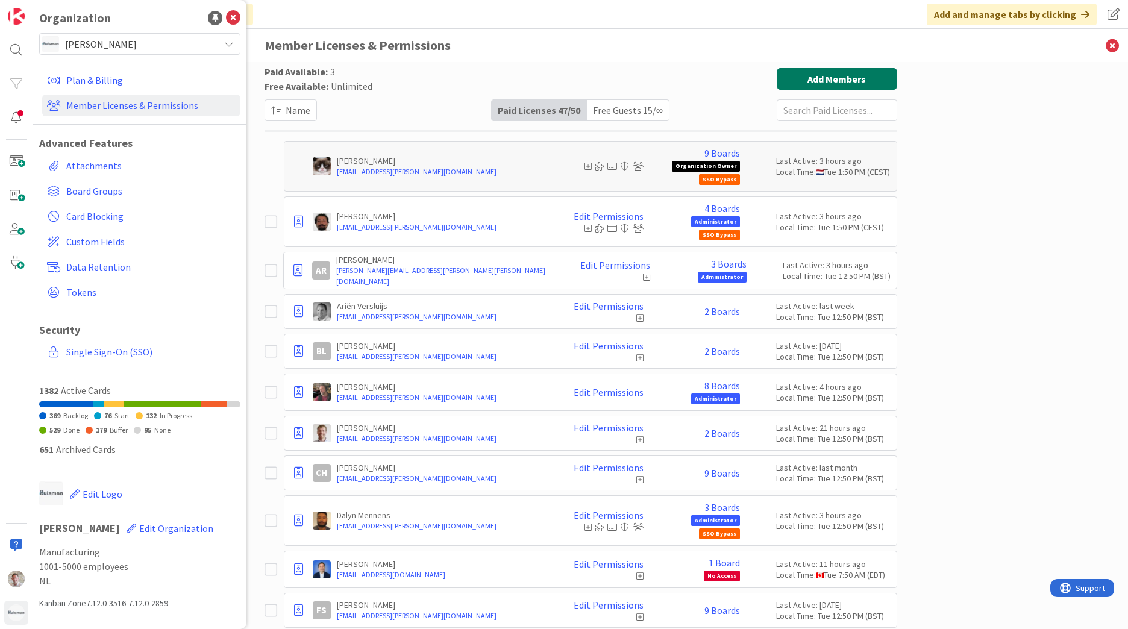
click at [818, 87] on button "Add Members" at bounding box center [837, 79] width 120 height 22
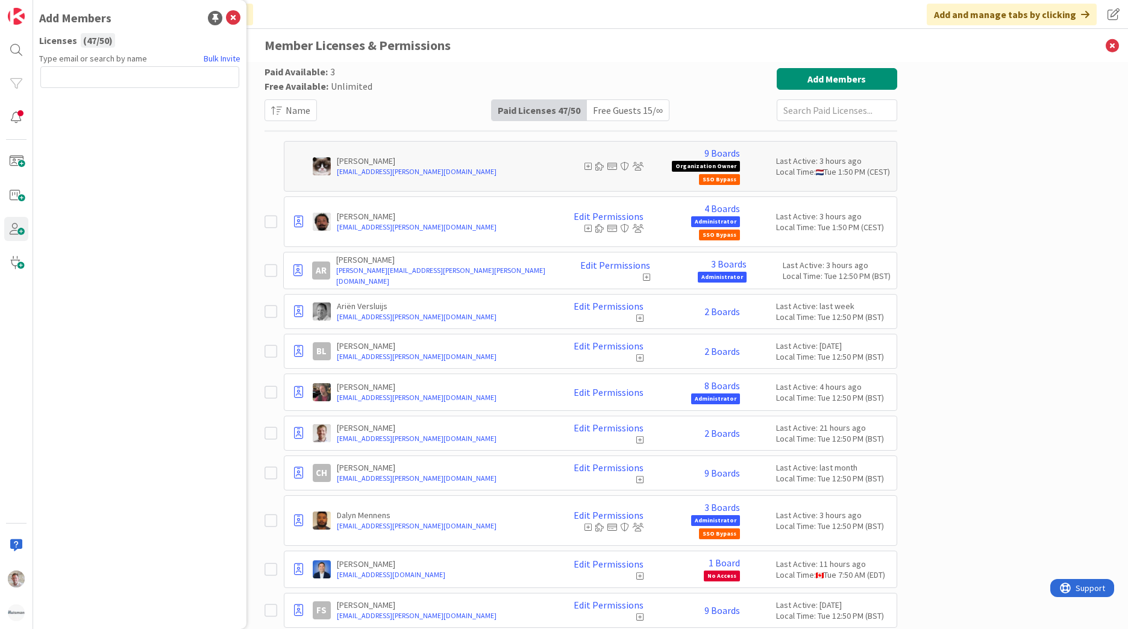
click at [151, 78] on input "text" at bounding box center [139, 77] width 199 height 22
type input "ikroon@huisman-nl.com"
click at [51, 98] on button "Send Invite" at bounding box center [72, 104] width 64 height 22
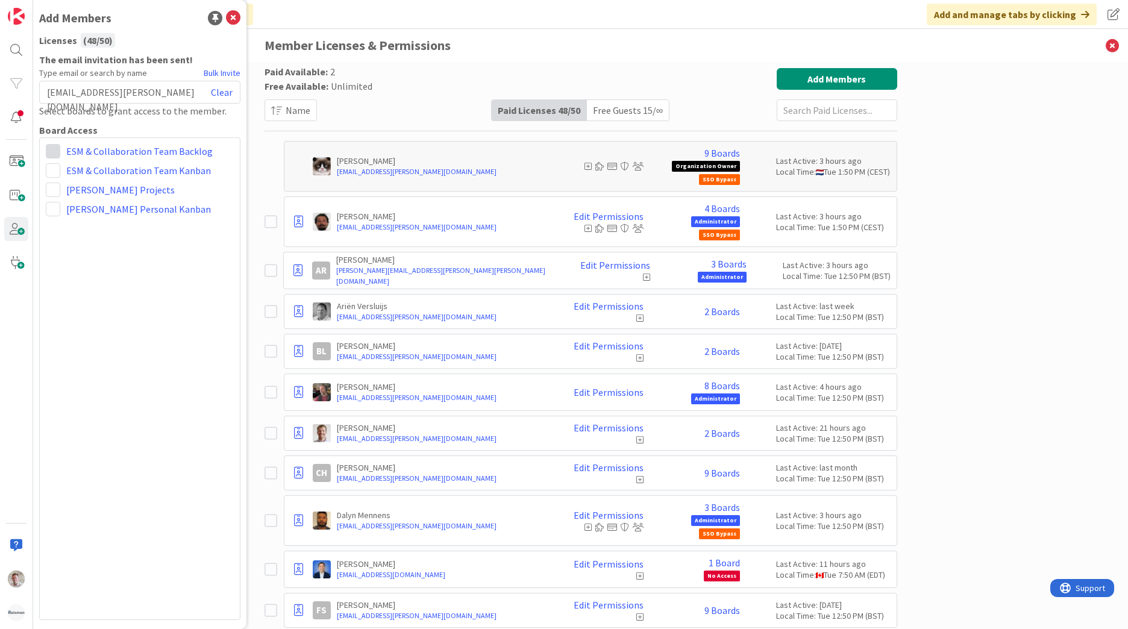
click at [53, 154] on span at bounding box center [53, 151] width 14 height 14
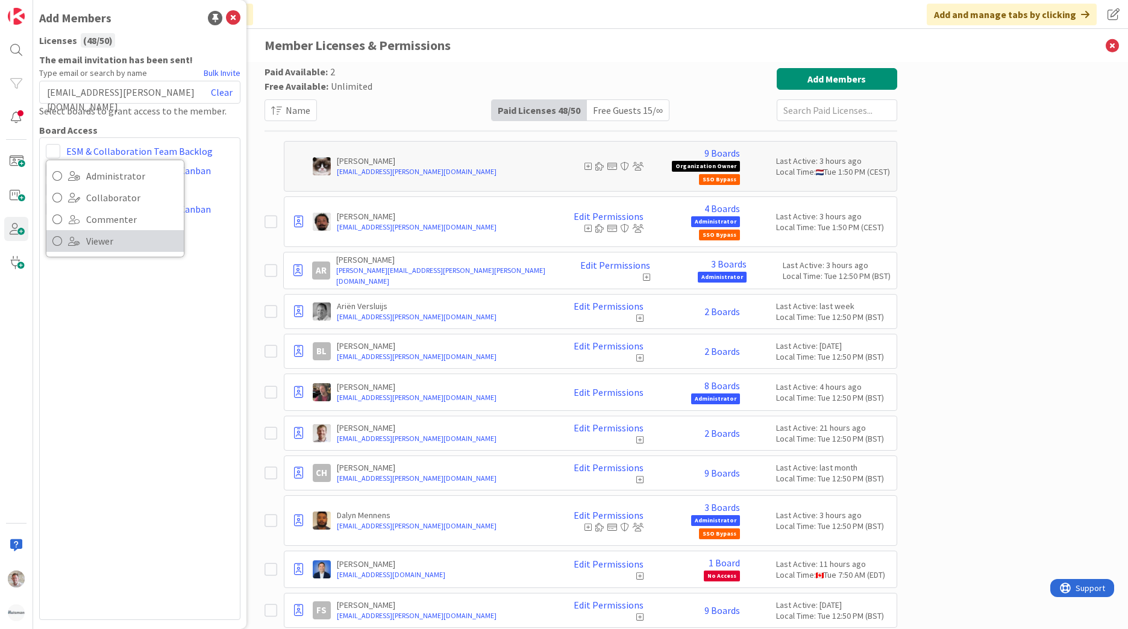
click at [52, 238] on icon at bounding box center [57, 241] width 10 height 18
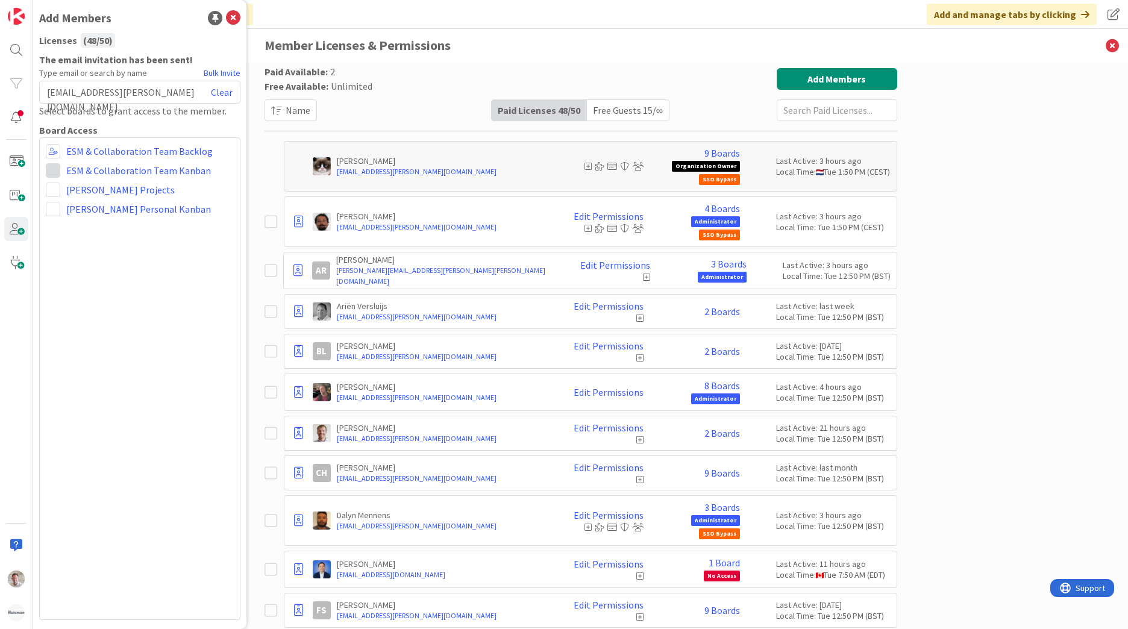
click at [48, 173] on span at bounding box center [53, 170] width 14 height 14
click at [87, 261] on span "Viewer" at bounding box center [132, 260] width 92 height 18
click at [237, 21] on icon at bounding box center [233, 18] width 14 height 14
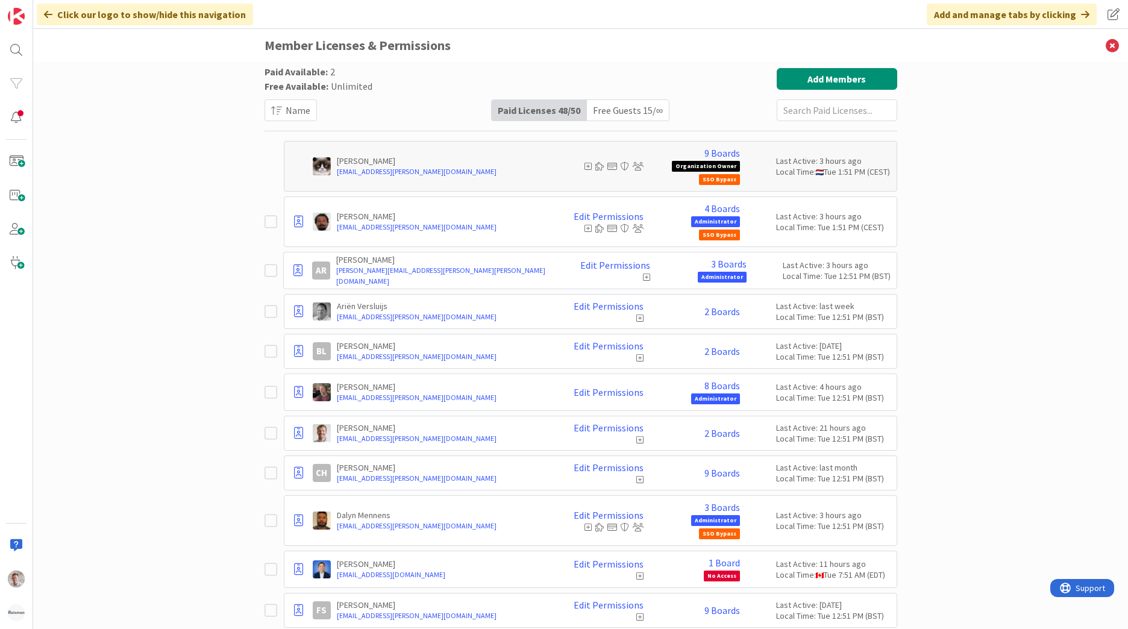
click at [626, 104] on div "Free Guests 15 / ∞" at bounding box center [628, 110] width 82 height 20
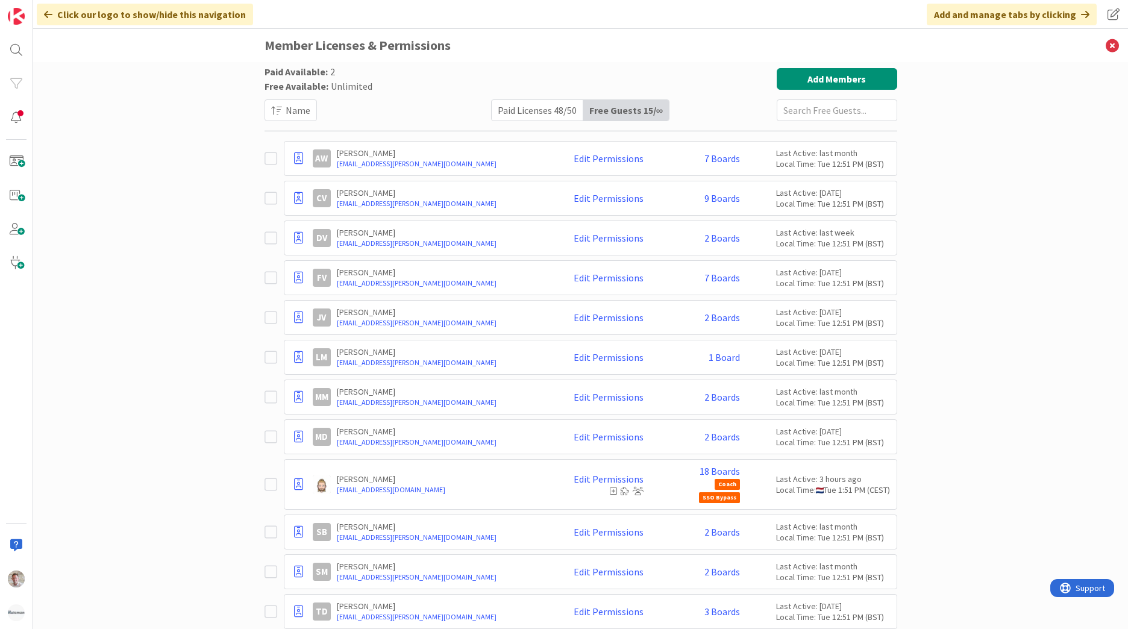
click at [533, 115] on div "Paid Licenses 48 / 50" at bounding box center [538, 110] width 92 height 20
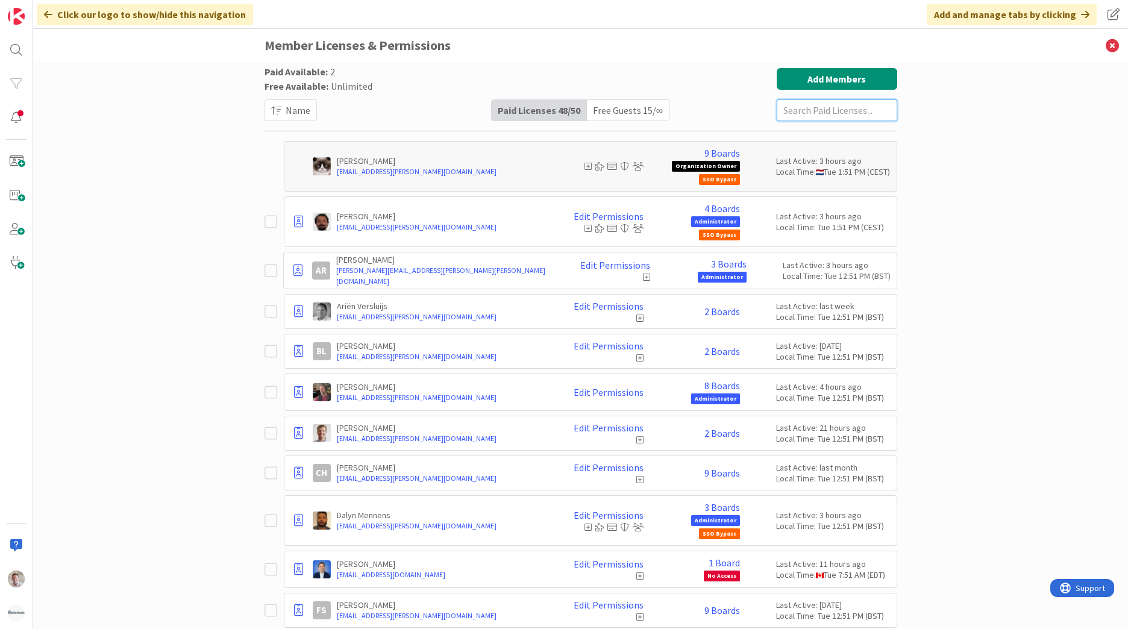
click at [787, 111] on input "text" at bounding box center [837, 110] width 120 height 22
click at [605, 110] on div "Free Guests 15 / ∞" at bounding box center [628, 110] width 82 height 20
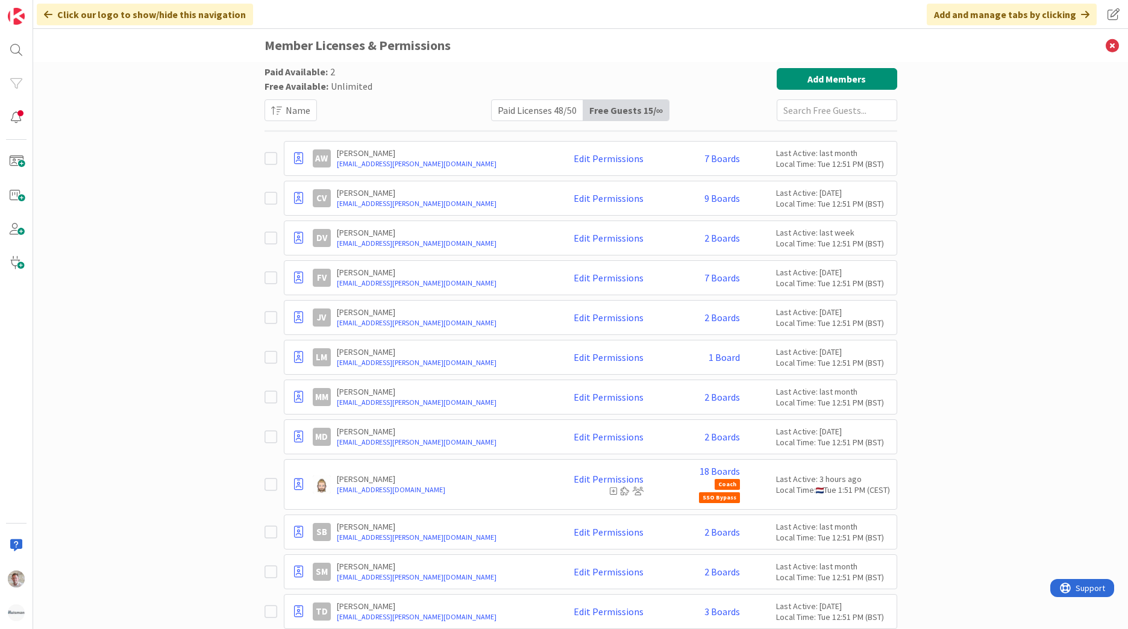
click at [561, 113] on div "Paid Licenses 48 / 50" at bounding box center [538, 110] width 92 height 20
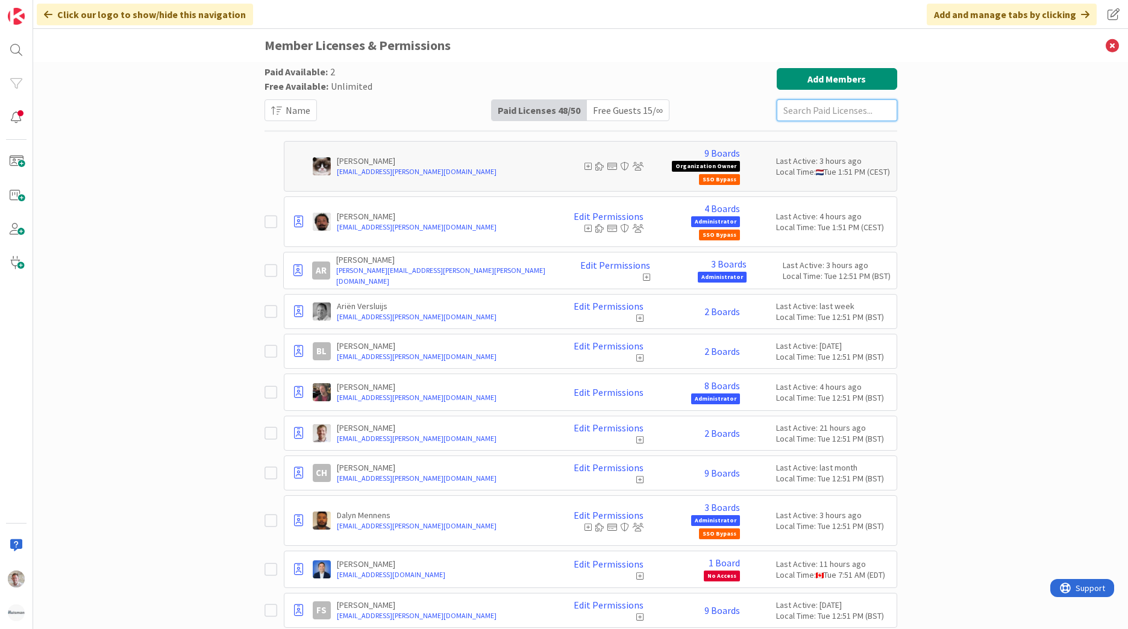
click at [813, 117] on input "text" at bounding box center [837, 110] width 120 height 22
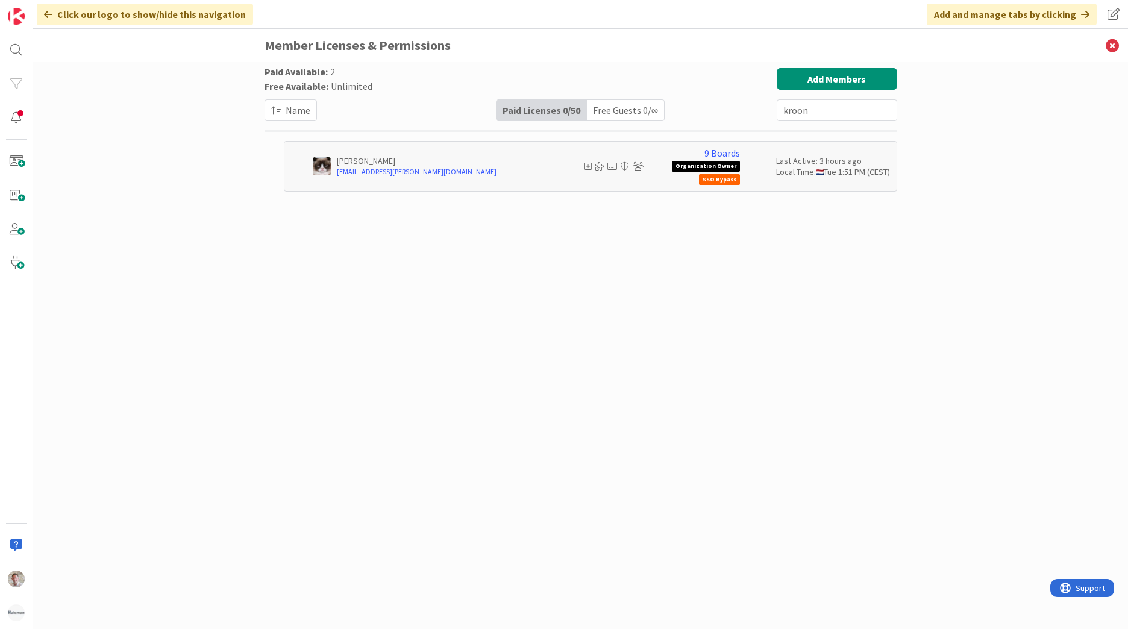
click at [546, 111] on div "Paid Licenses 0 / 50" at bounding box center [541, 110] width 90 height 20
click at [612, 105] on div "Free Guests 0 / ∞" at bounding box center [625, 110] width 77 height 20
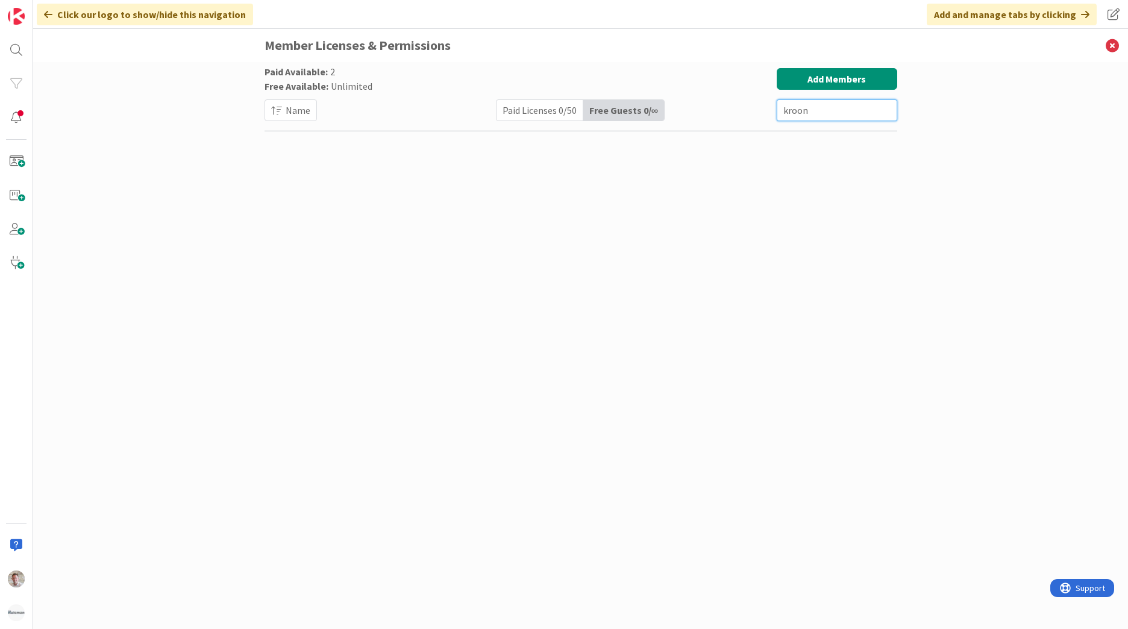
click at [805, 111] on input "kroon" at bounding box center [837, 110] width 120 height 22
click at [549, 108] on div "Paid Licenses 0 / 50" at bounding box center [539, 110] width 87 height 20
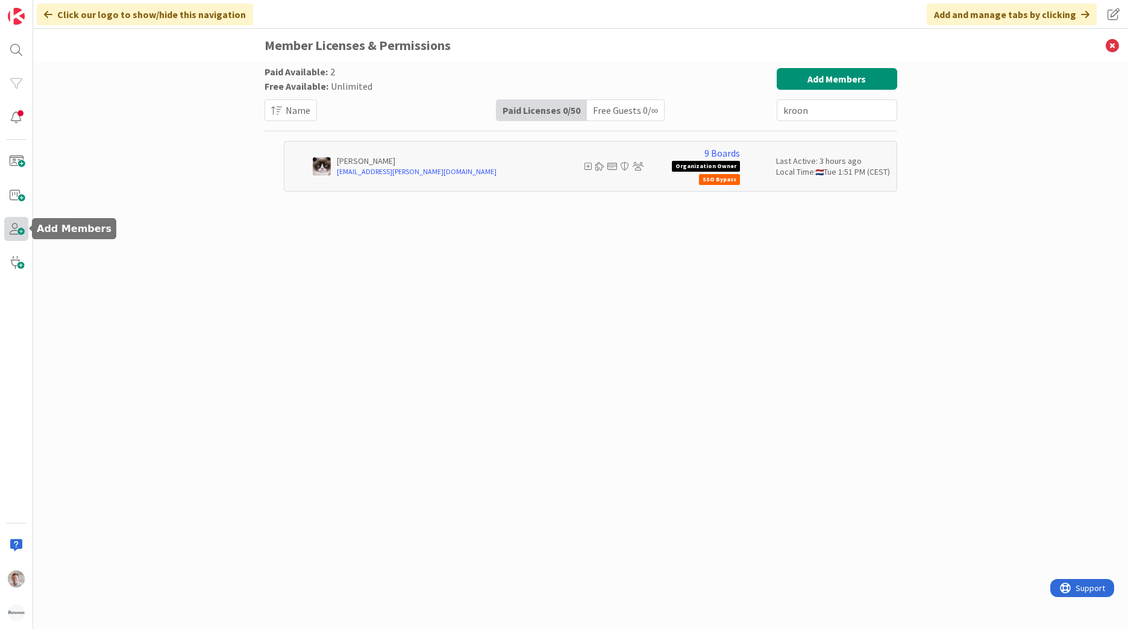
click at [16, 226] on span at bounding box center [16, 229] width 24 height 24
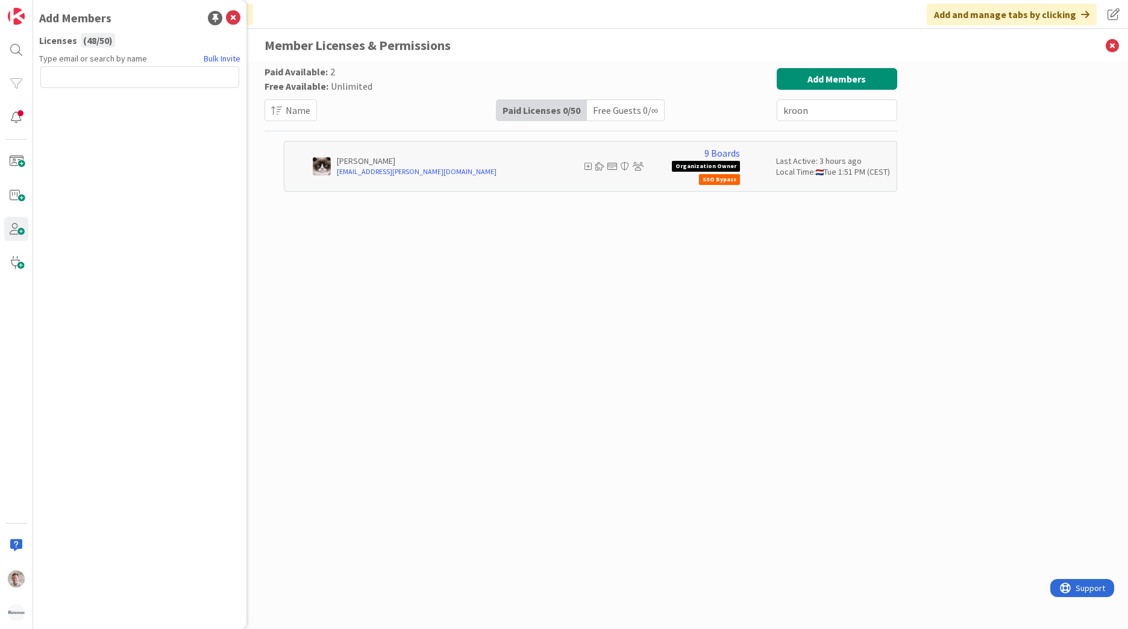
click at [110, 77] on input "text" at bounding box center [139, 77] width 199 height 22
click at [545, 110] on div "Paid Licenses 0 / 50" at bounding box center [541, 110] width 90 height 20
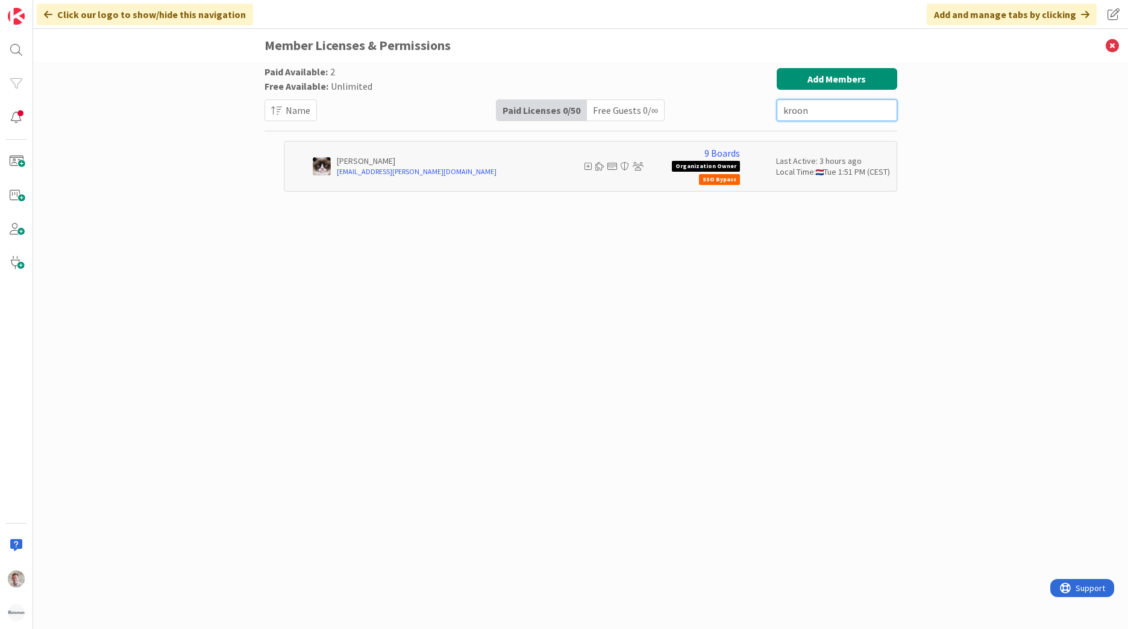
click at [820, 113] on input "kroon" at bounding box center [837, 110] width 120 height 22
type input "ikroon"
drag, startPoint x: 825, startPoint y: 111, endPoint x: 702, endPoint y: 111, distance: 122.3
click at [702, 111] on div "Paid Available: 2 Free Available: Unlimited Name Paid Licenses 0 / 50 Free Gues…" at bounding box center [580, 94] width 633 height 53
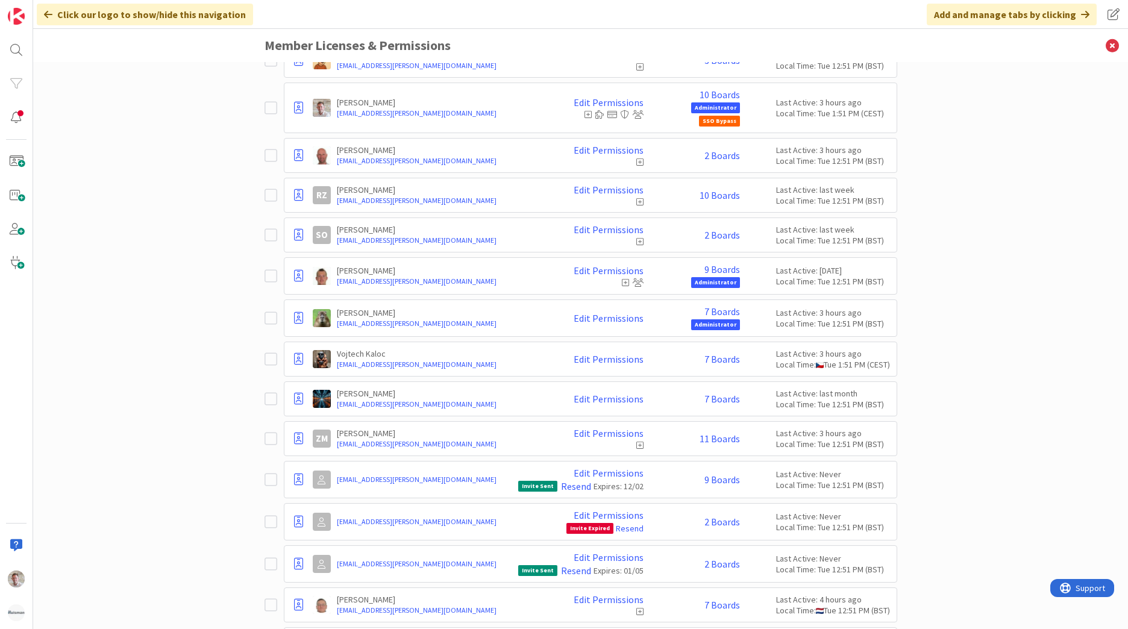
scroll to position [1569, 0]
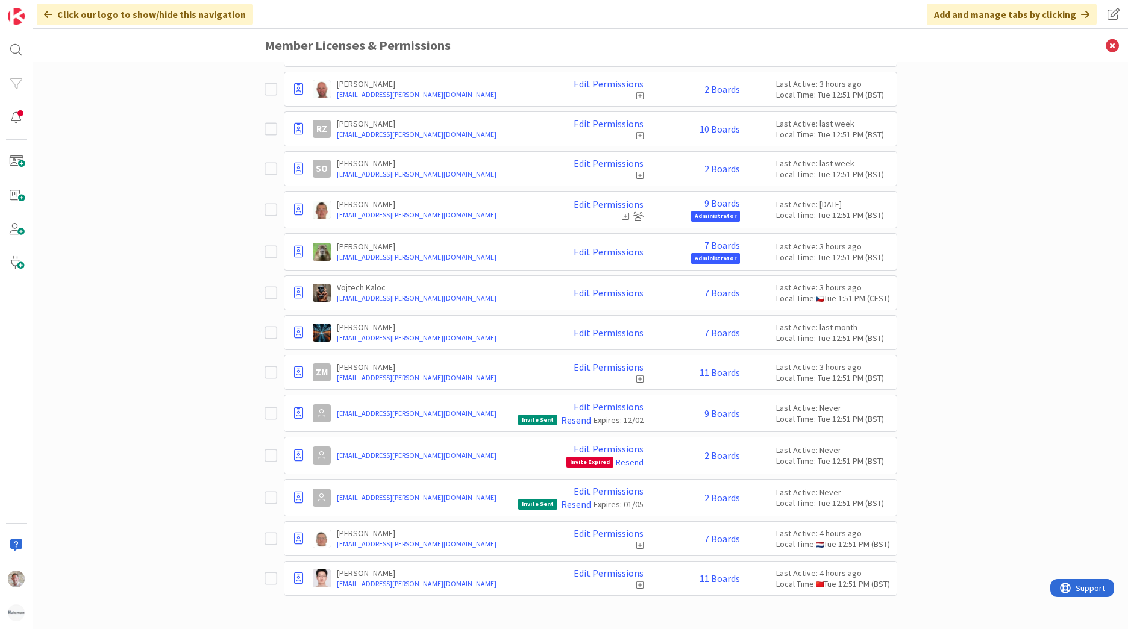
click at [265, 499] on icon at bounding box center [270, 497] width 13 height 14
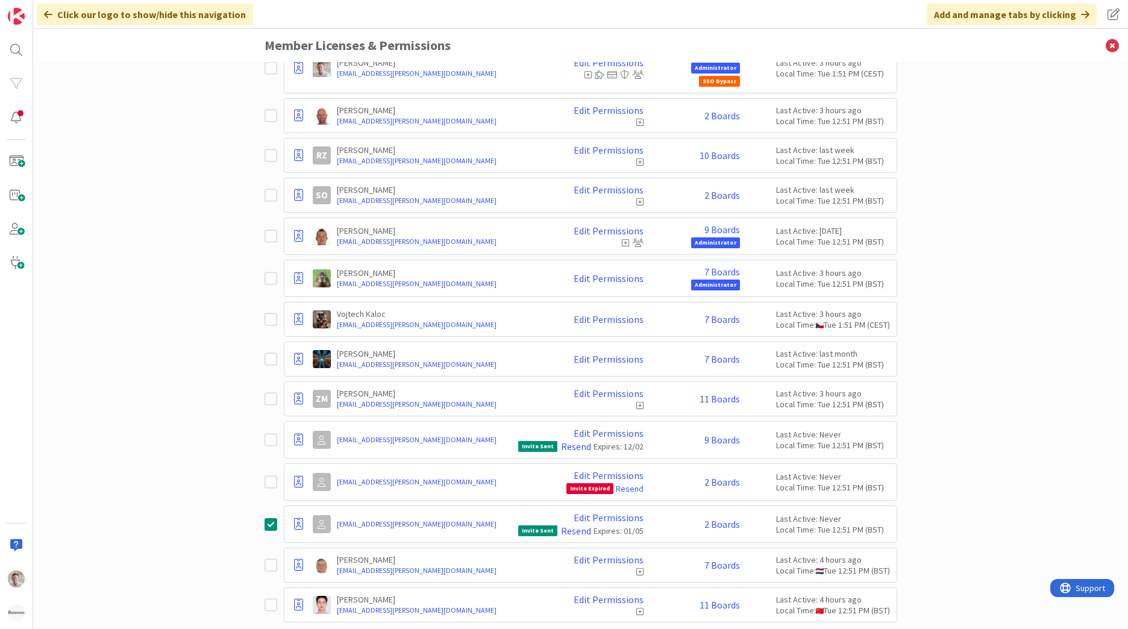
scroll to position [1596, 0]
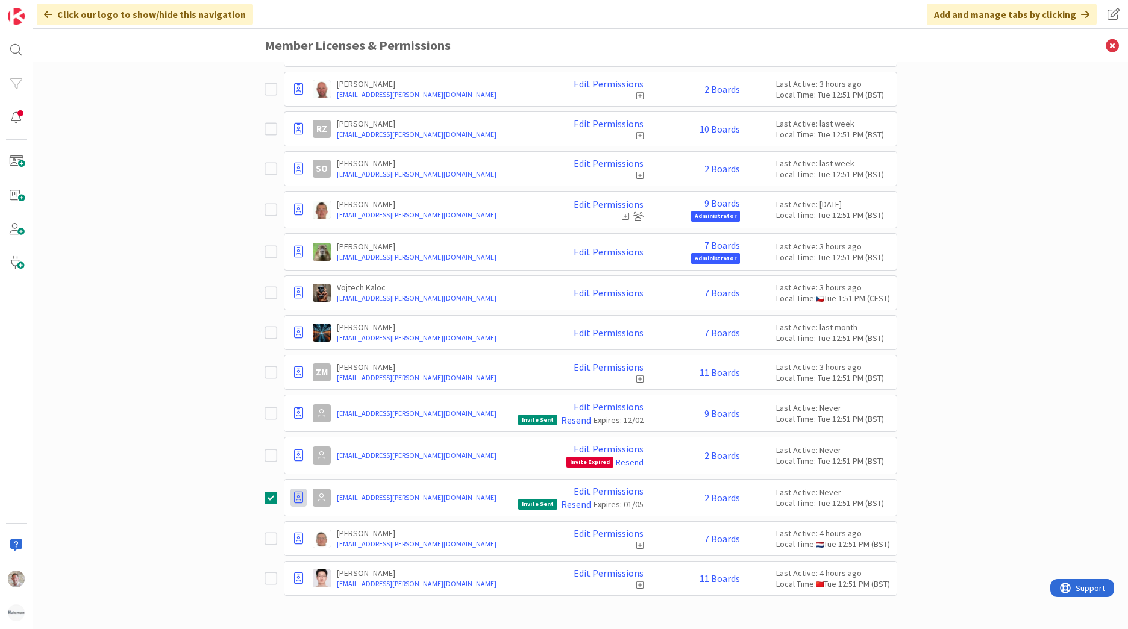
click at [295, 499] on icon at bounding box center [298, 498] width 9 height 12
click at [332, 532] on span "Demote to Free Guest" at bounding box center [356, 533] width 91 height 17
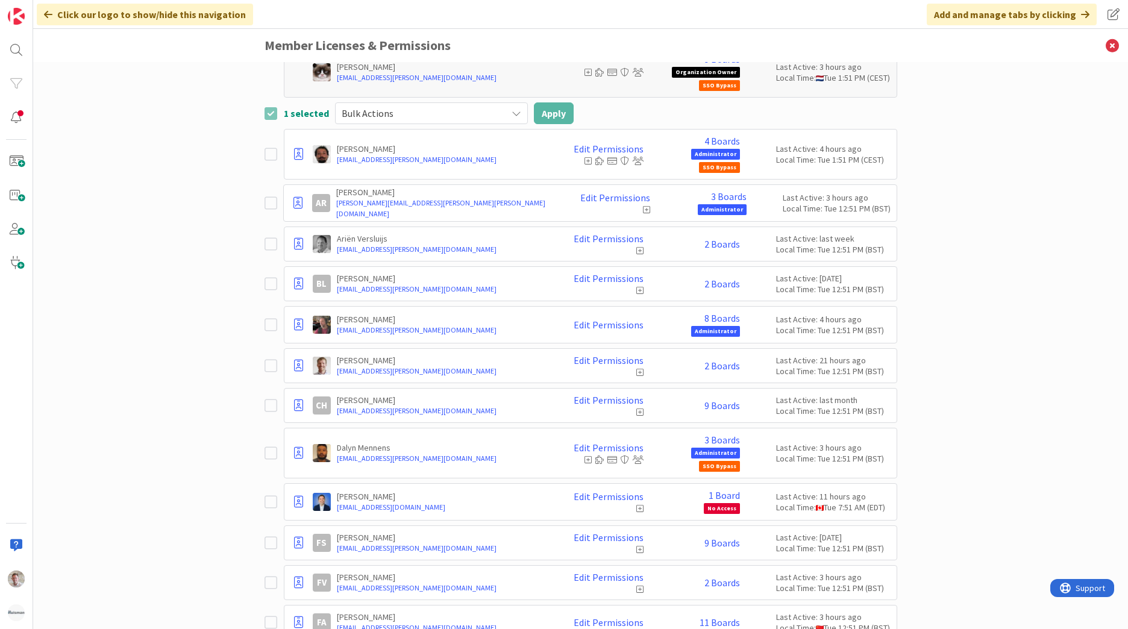
scroll to position [0, 0]
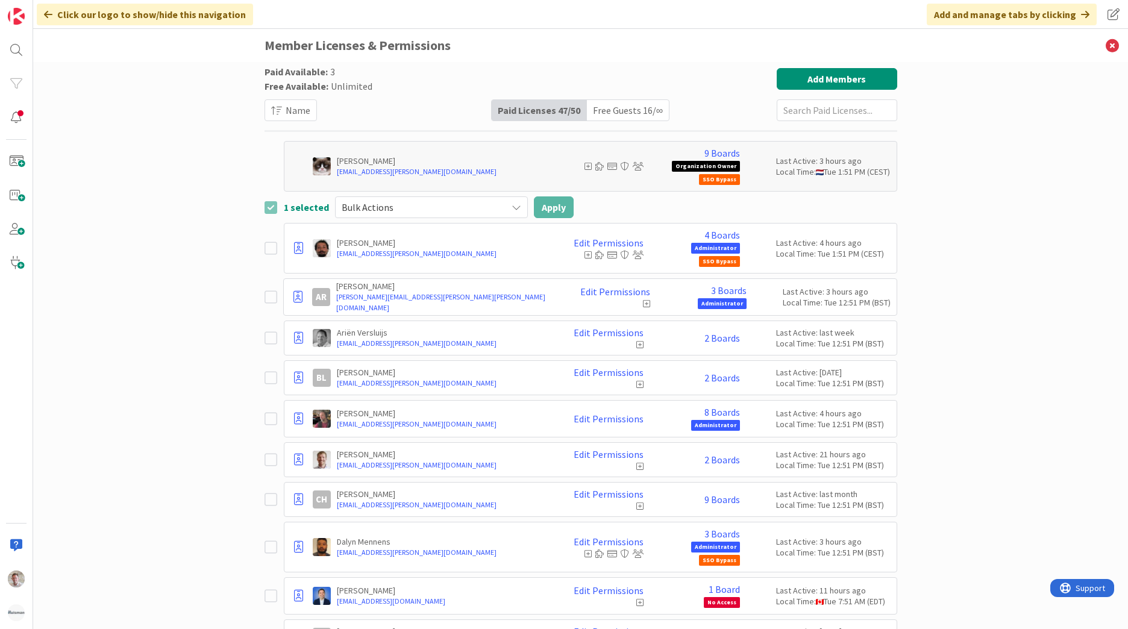
click at [630, 113] on div "Free Guests 16 / ∞" at bounding box center [628, 110] width 82 height 20
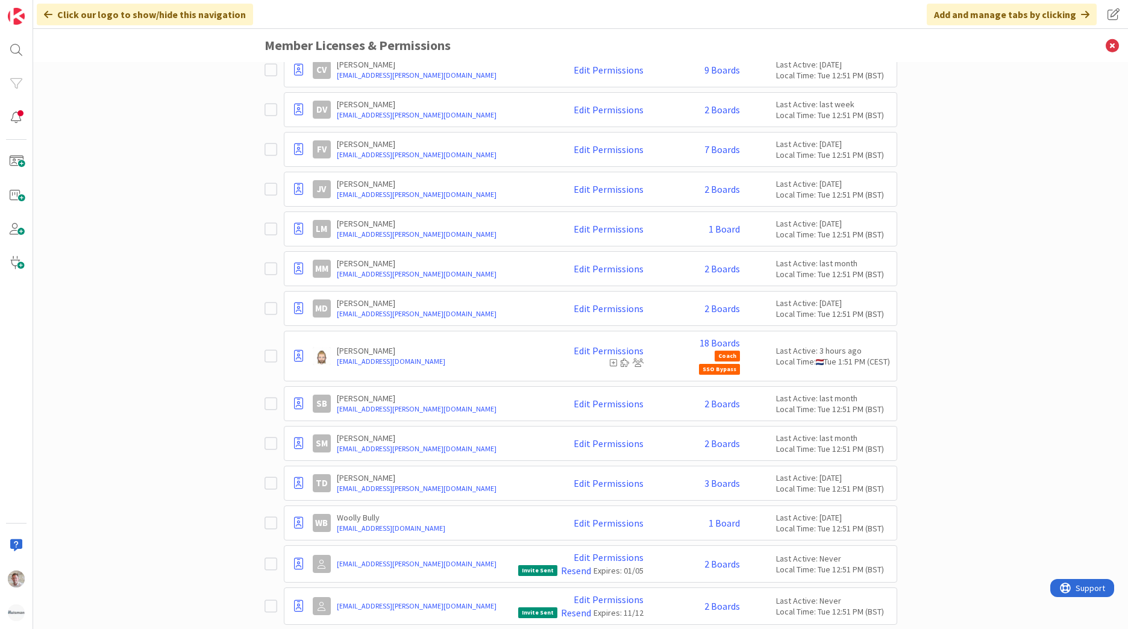
scroll to position [197, 0]
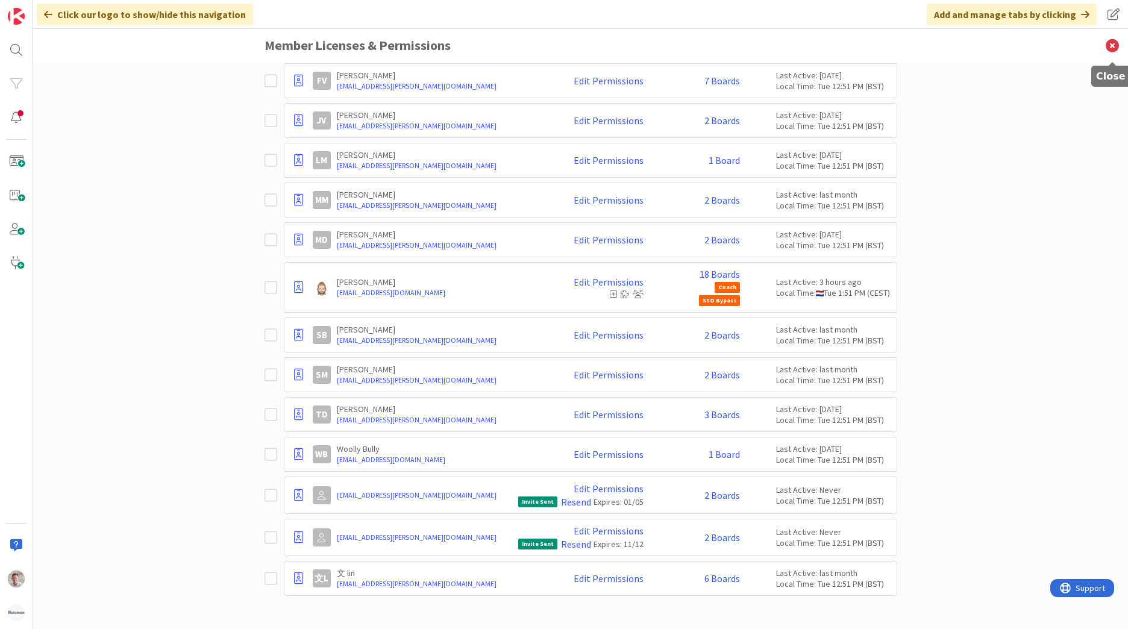
click at [1111, 43] on icon at bounding box center [1111, 45] width 31 height 33
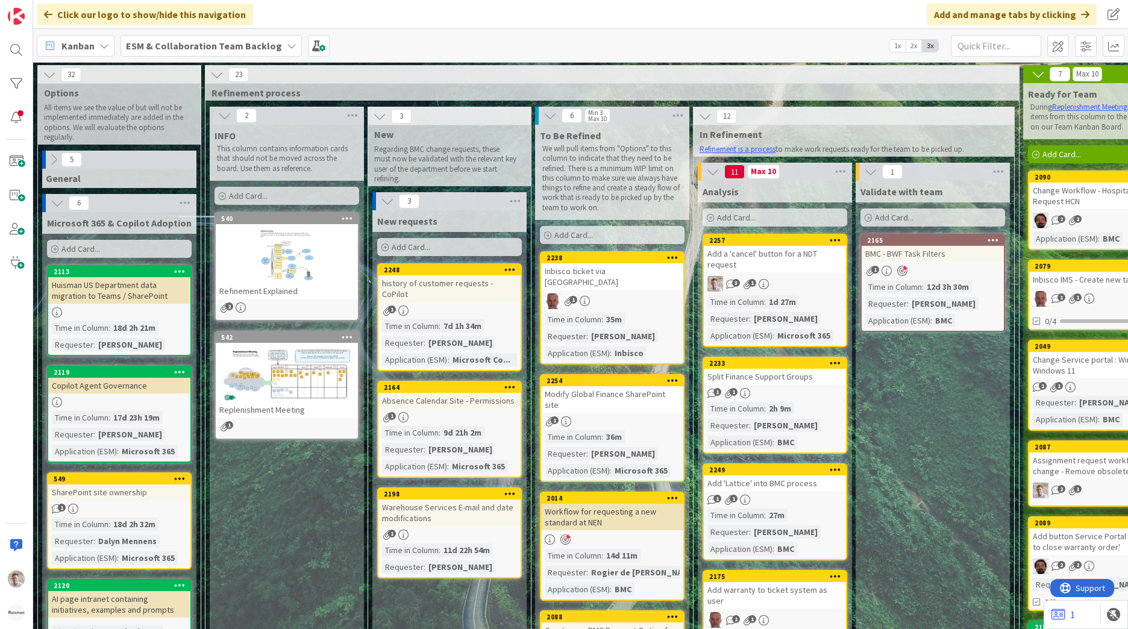
click at [463, 284] on div "history of customer requests - CoPilot" at bounding box center [449, 288] width 142 height 27
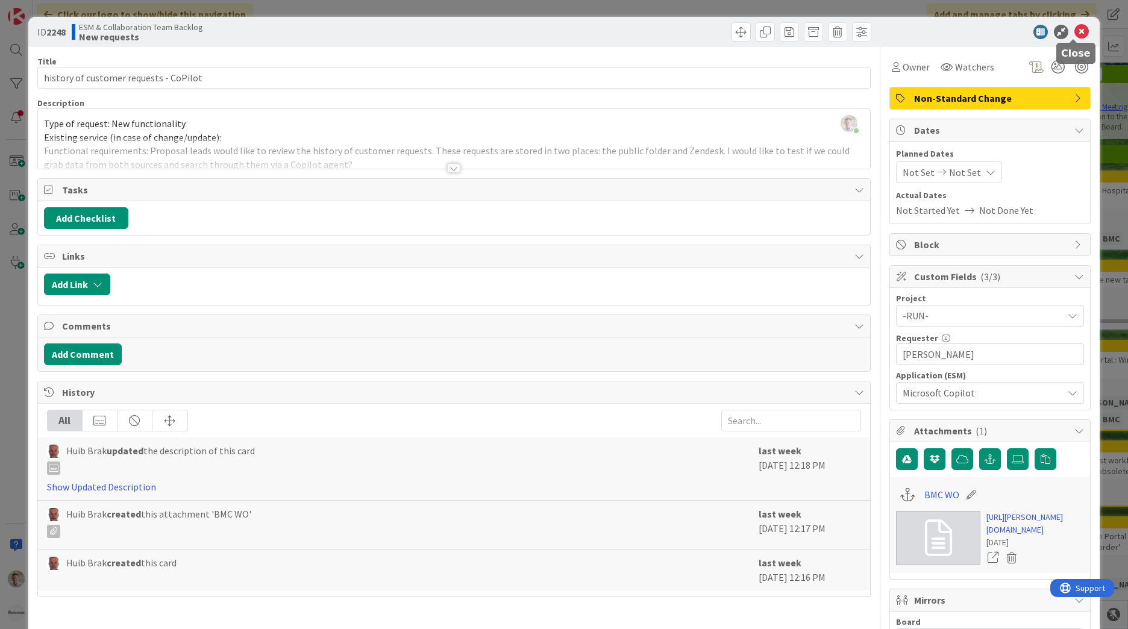
click at [1074, 37] on icon at bounding box center [1081, 32] width 14 height 14
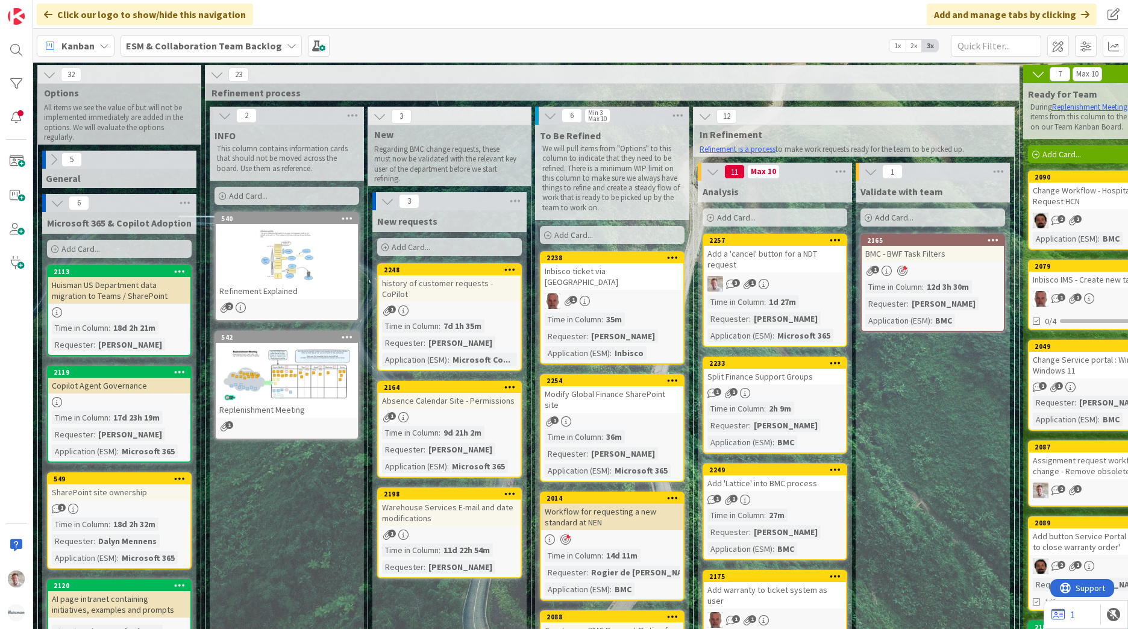
click at [410, 287] on div "history of customer requests - CoPilot" at bounding box center [449, 288] width 142 height 27
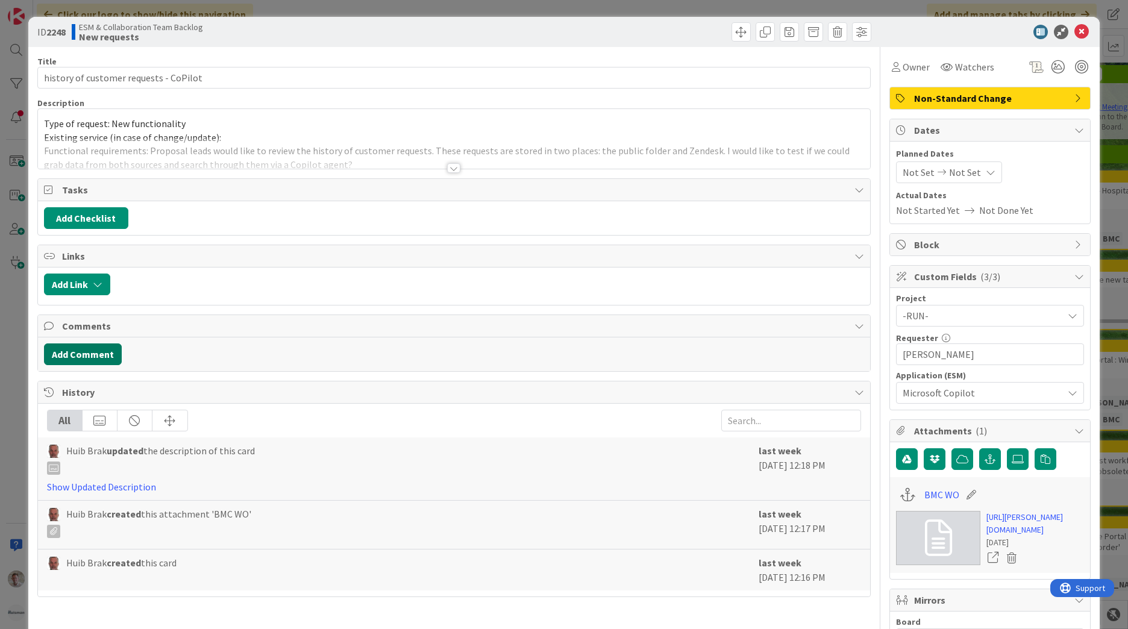
click at [72, 354] on button "Add Comment" at bounding box center [83, 354] width 78 height 22
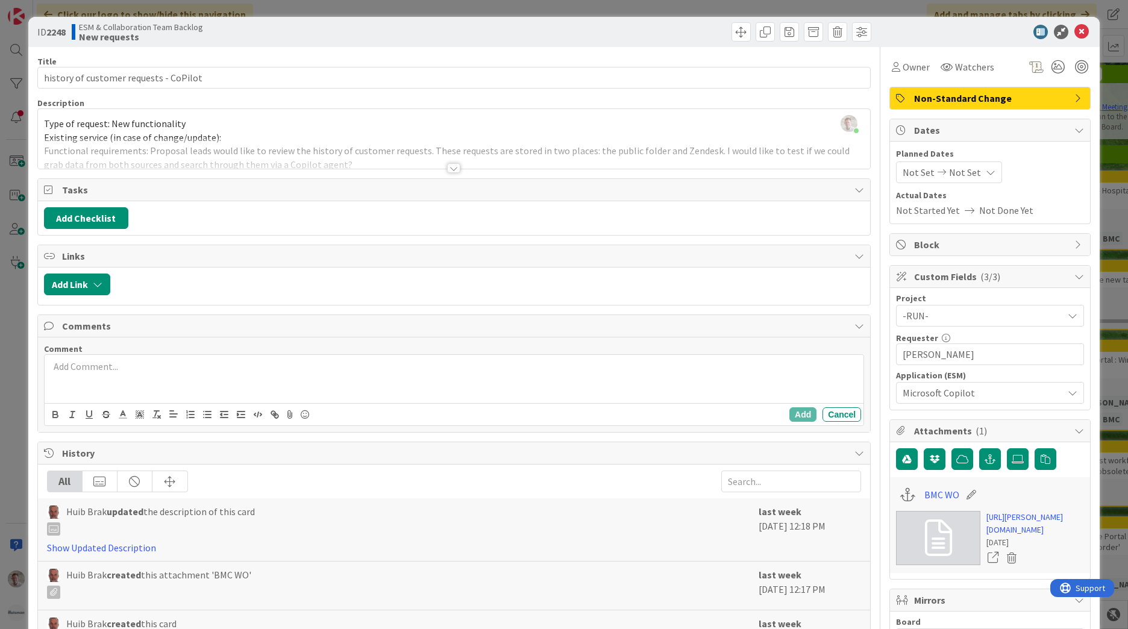
click at [155, 383] on div at bounding box center [454, 379] width 819 height 48
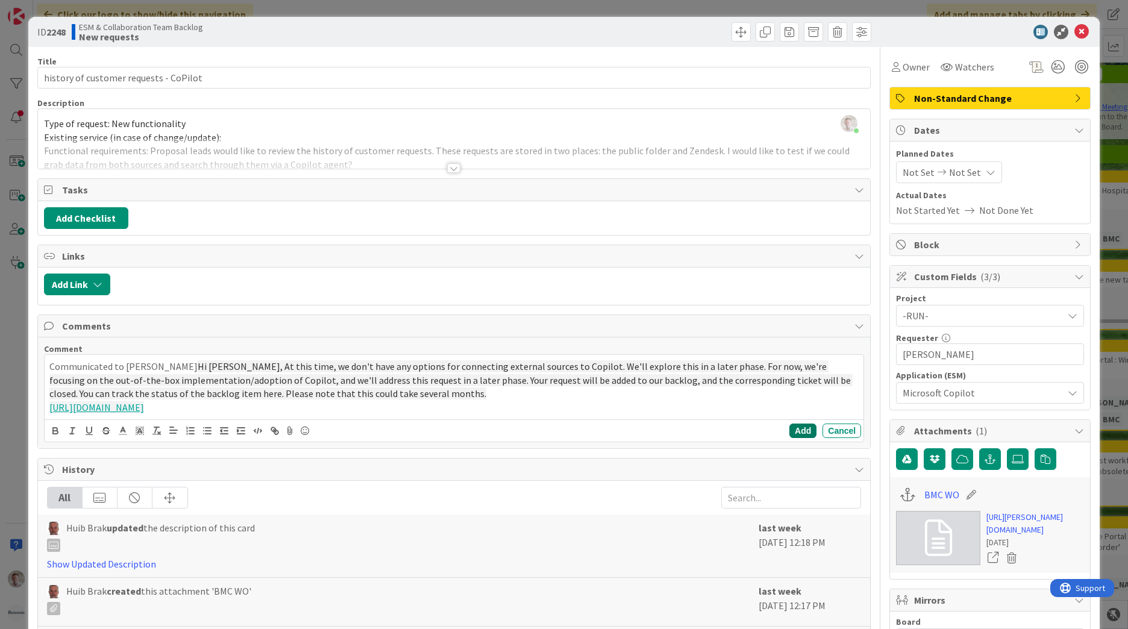
click at [789, 423] on div "Add Cancel" at bounding box center [454, 430] width 819 height 22
click at [792, 433] on button "Add" at bounding box center [802, 431] width 27 height 14
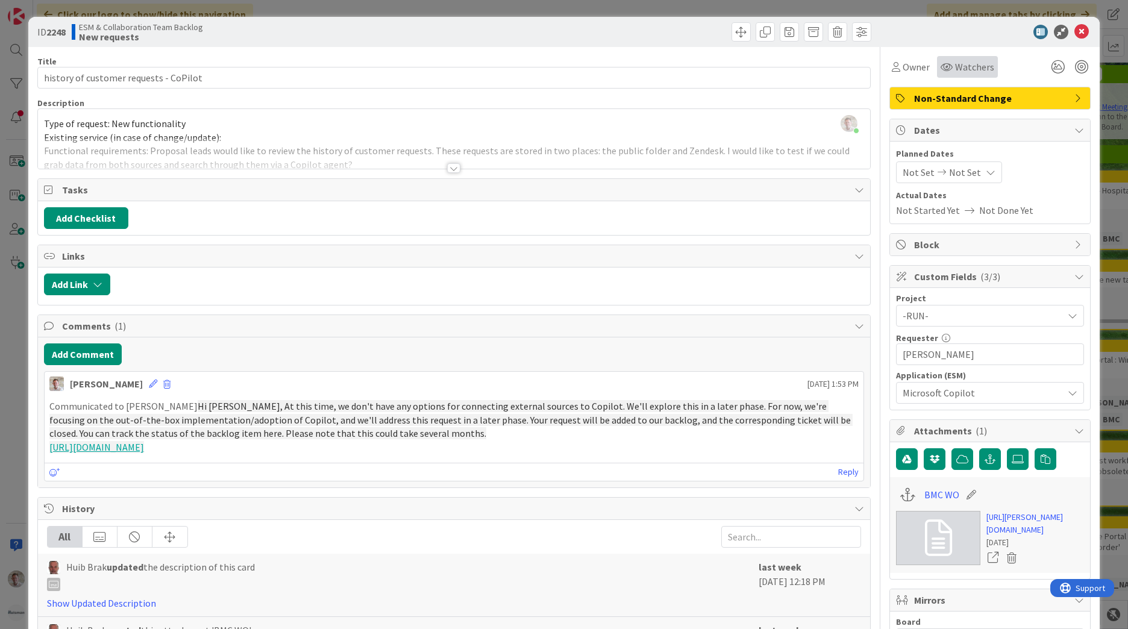
click at [955, 65] on span "Watchers" at bounding box center [974, 67] width 39 height 14
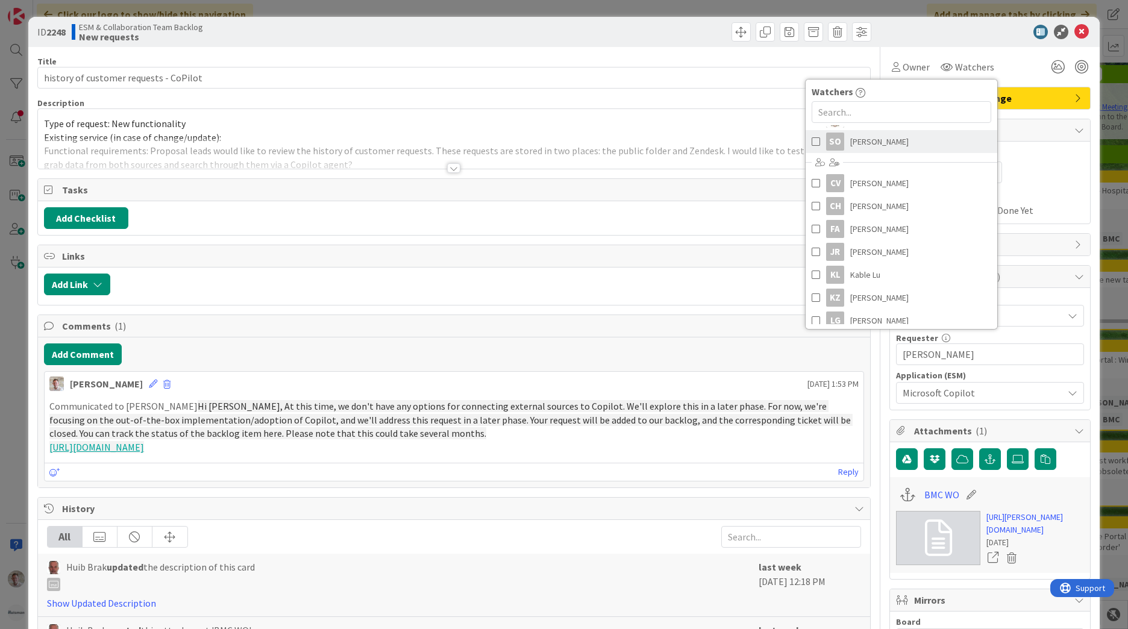
scroll to position [181, 0]
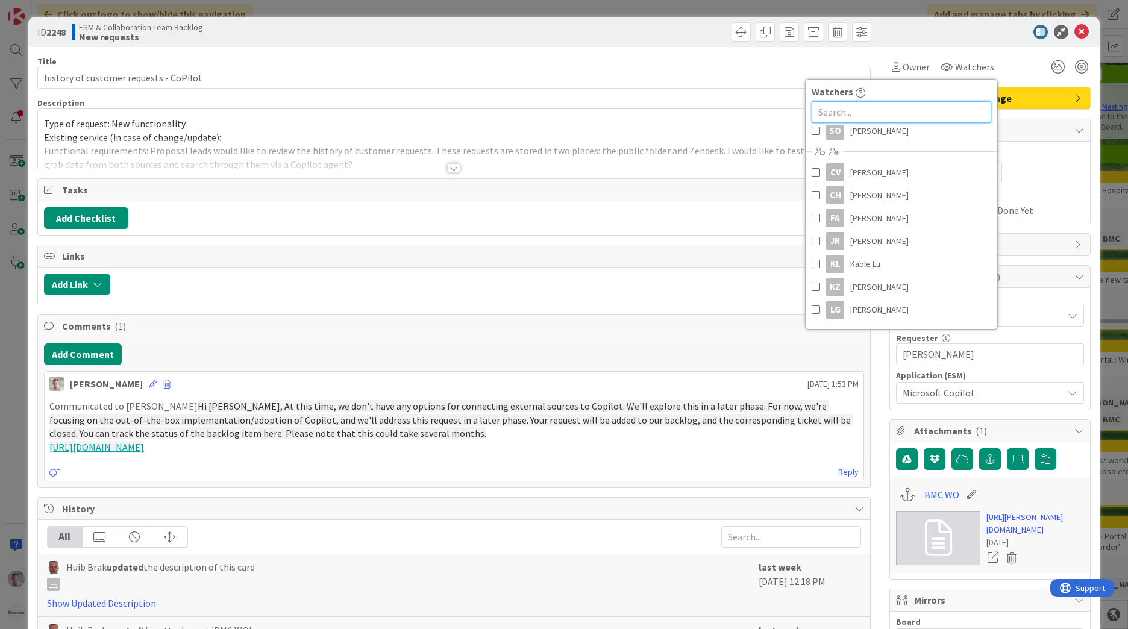
click at [872, 111] on input "text" at bounding box center [901, 112] width 180 height 22
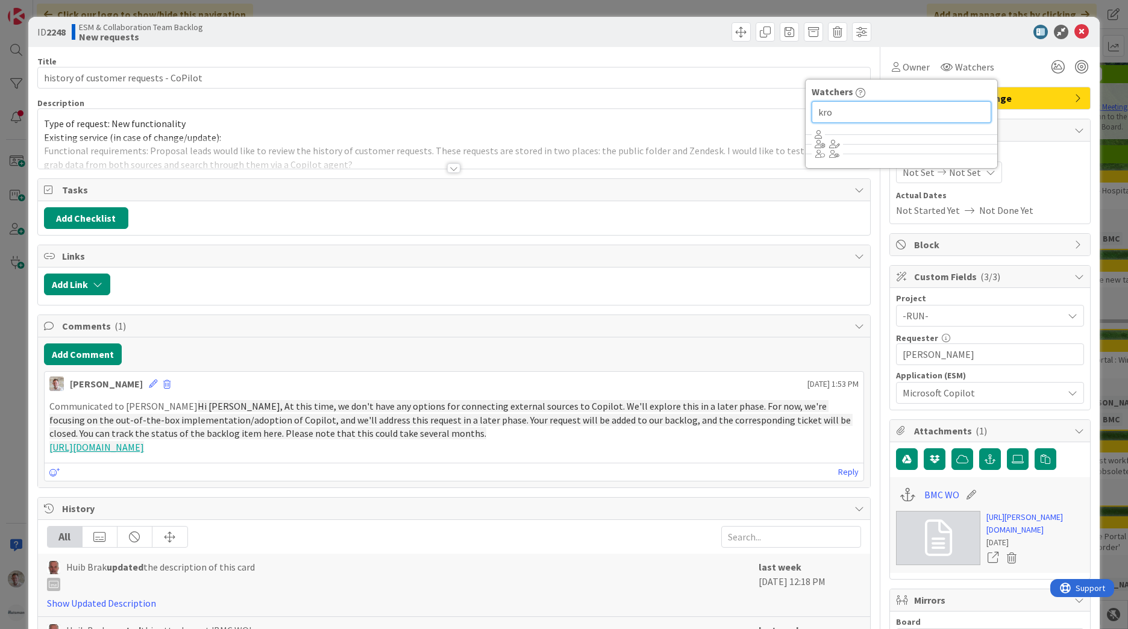
scroll to position [0, 0]
type input "kroo"
drag, startPoint x: 751, startPoint y: 109, endPoint x: 691, endPoint y: 104, distance: 60.5
click at [691, 104] on div "Title 38 / 128 history of customer requests - CoPilot Description Robby de Bie …" at bounding box center [563, 494] width 1053 height 895
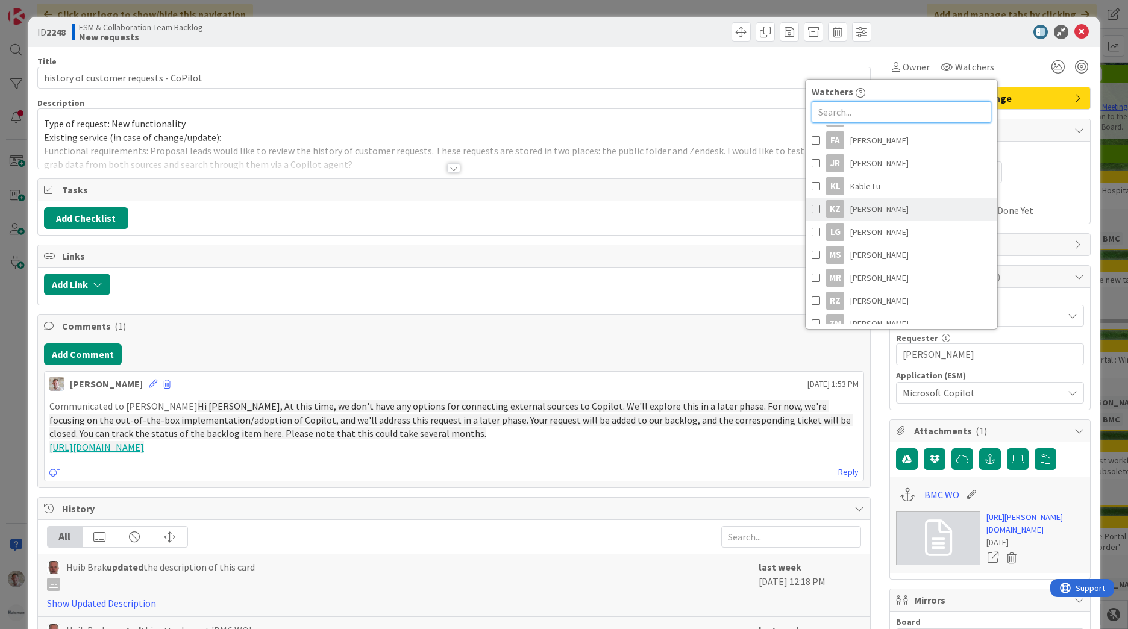
scroll to position [232, 0]
click at [1080, 34] on icon at bounding box center [1081, 32] width 14 height 14
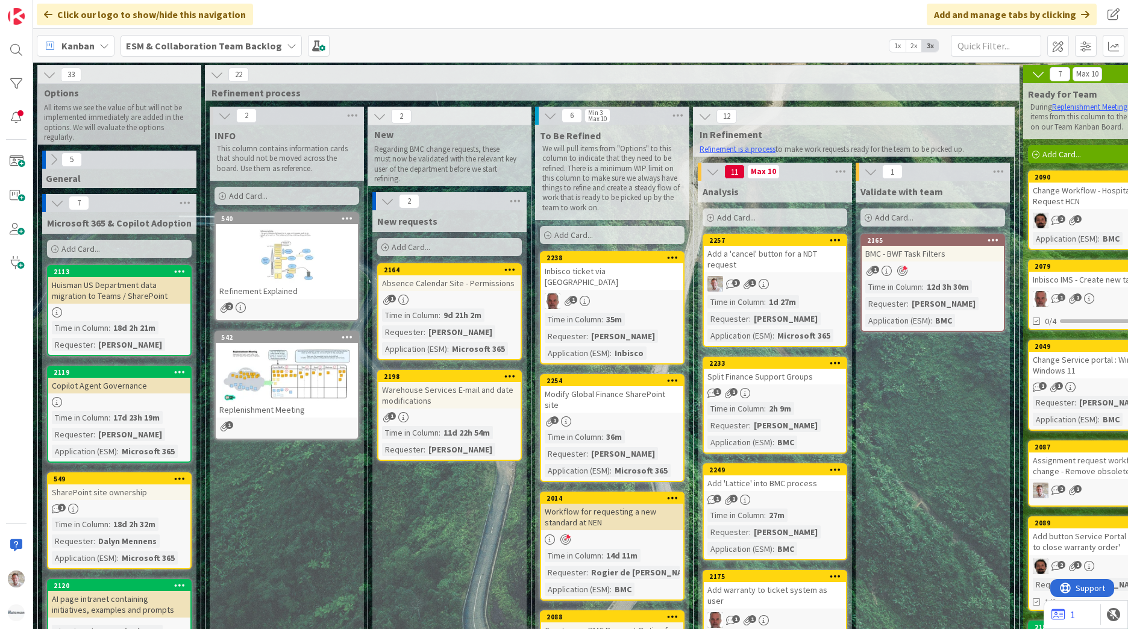
click at [464, 289] on div "Absence Calendar Site - Permissions" at bounding box center [449, 283] width 142 height 16
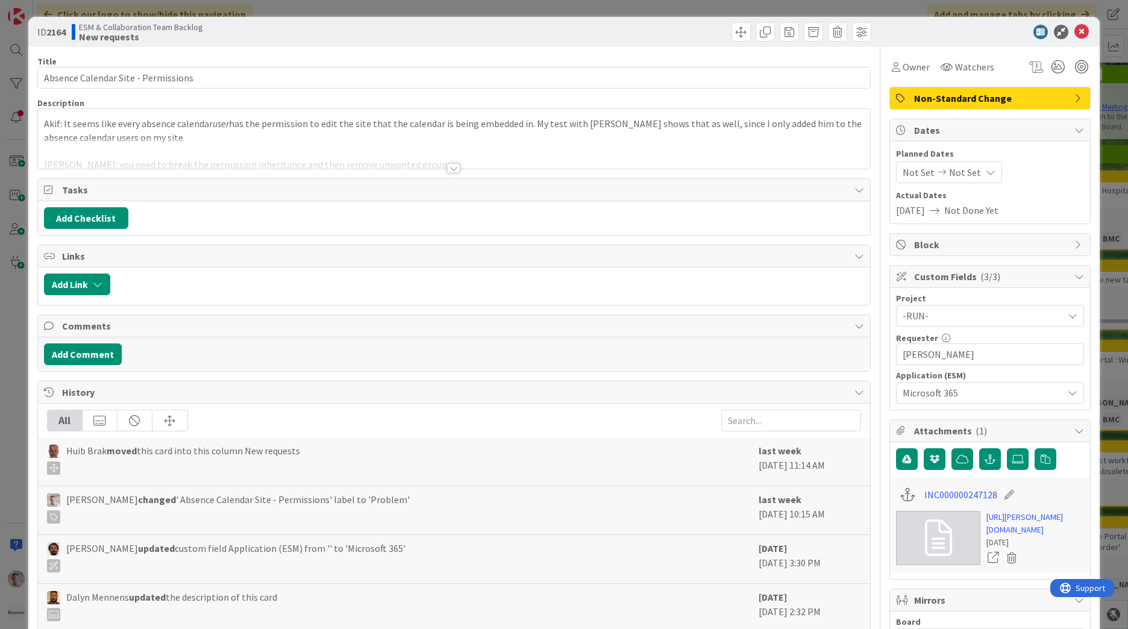
click at [448, 170] on div at bounding box center [453, 168] width 13 height 10
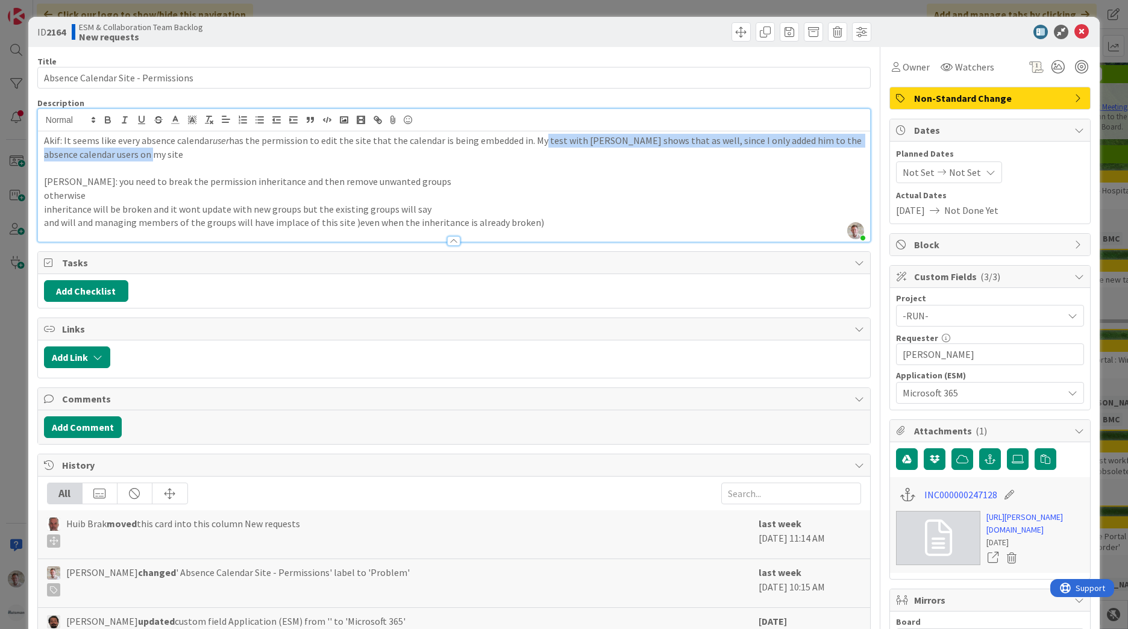
drag, startPoint x: 540, startPoint y: 140, endPoint x: 742, endPoint y: 157, distance: 203.1
click at [742, 157] on p "Akif: It seems like every absence calendar user has the permission to edit the …" at bounding box center [454, 147] width 820 height 27
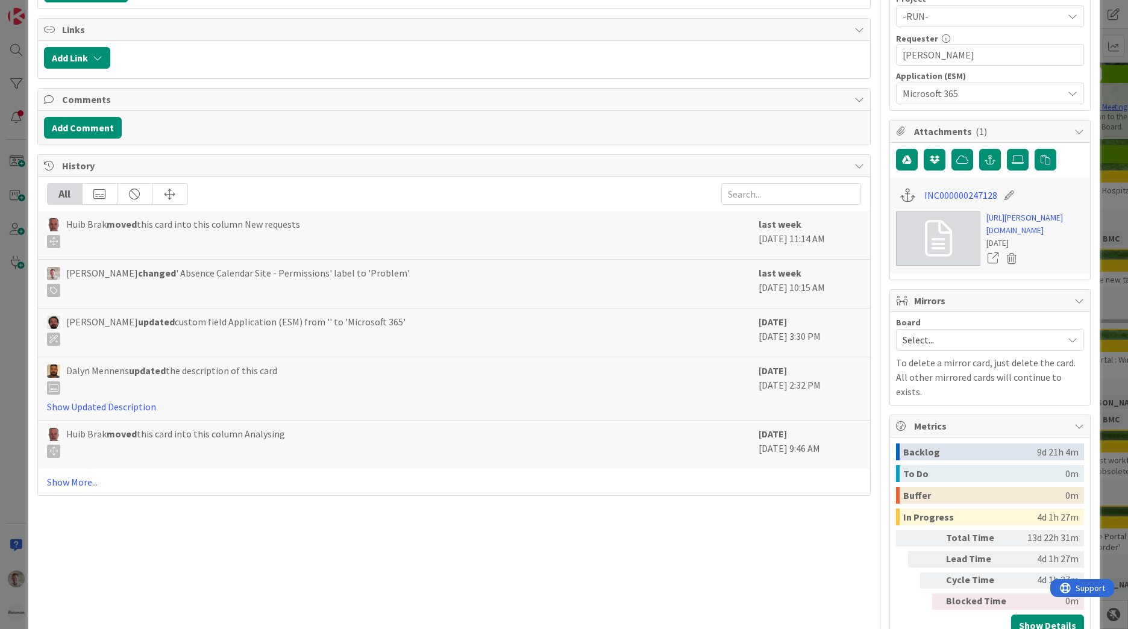
scroll to position [301, 0]
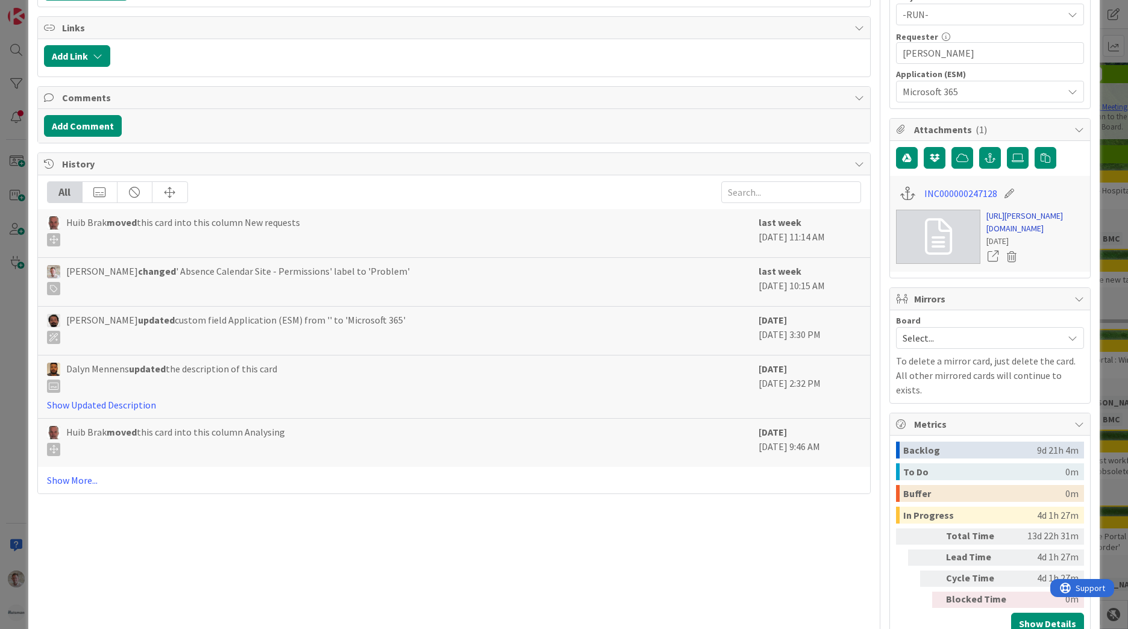
click at [1037, 235] on link "https://huisman-smartit.onbmc.com/smartit/app/#/incident/AGGGSPRFBRQVHASV58RVSV…" at bounding box center [1035, 222] width 98 height 25
click at [8, 107] on div "ID 2164 ESM & Collaboration Team Backlog New requests Title 36 / 128 Absence Ca…" at bounding box center [564, 314] width 1128 height 629
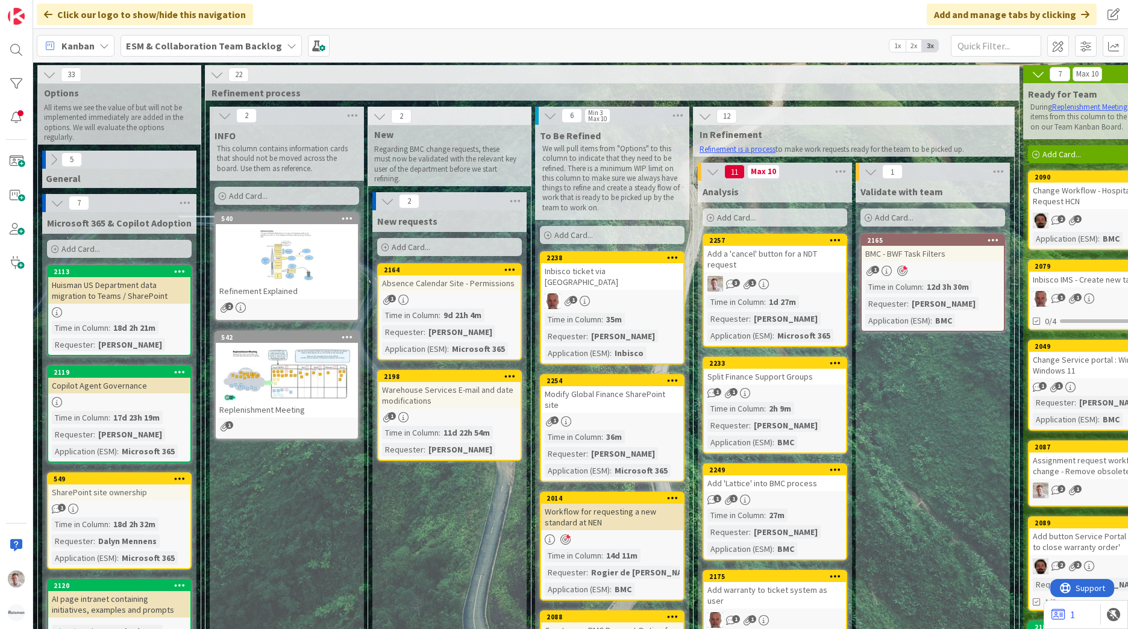
click at [471, 397] on div "Warehouse Services E-mail and date modifications" at bounding box center [449, 395] width 142 height 27
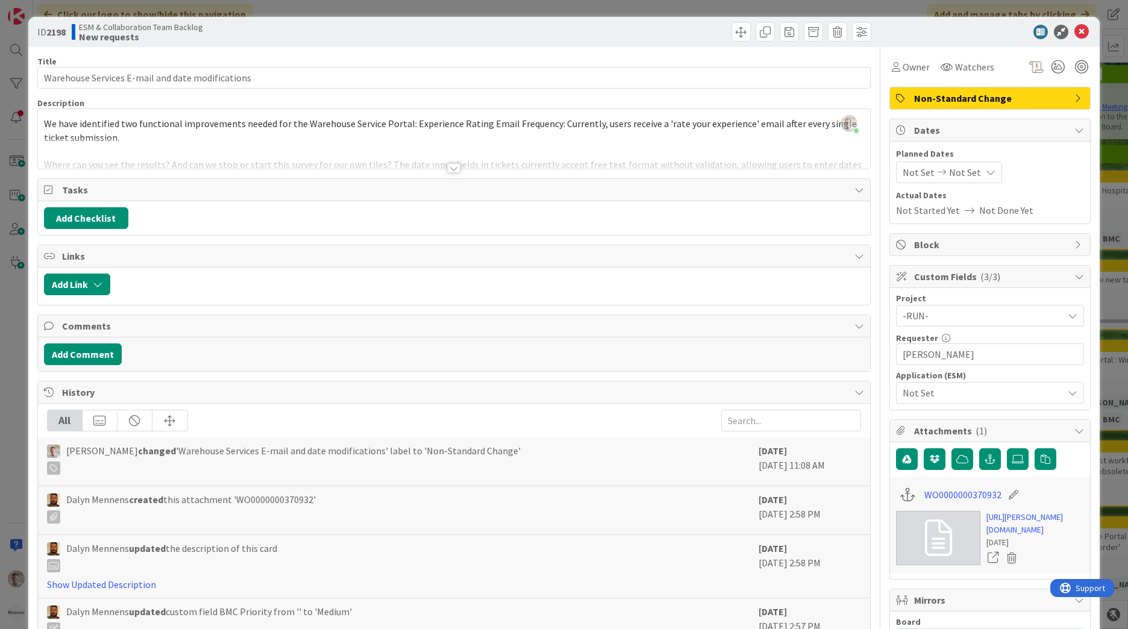
click at [454, 169] on div at bounding box center [453, 168] width 13 height 10
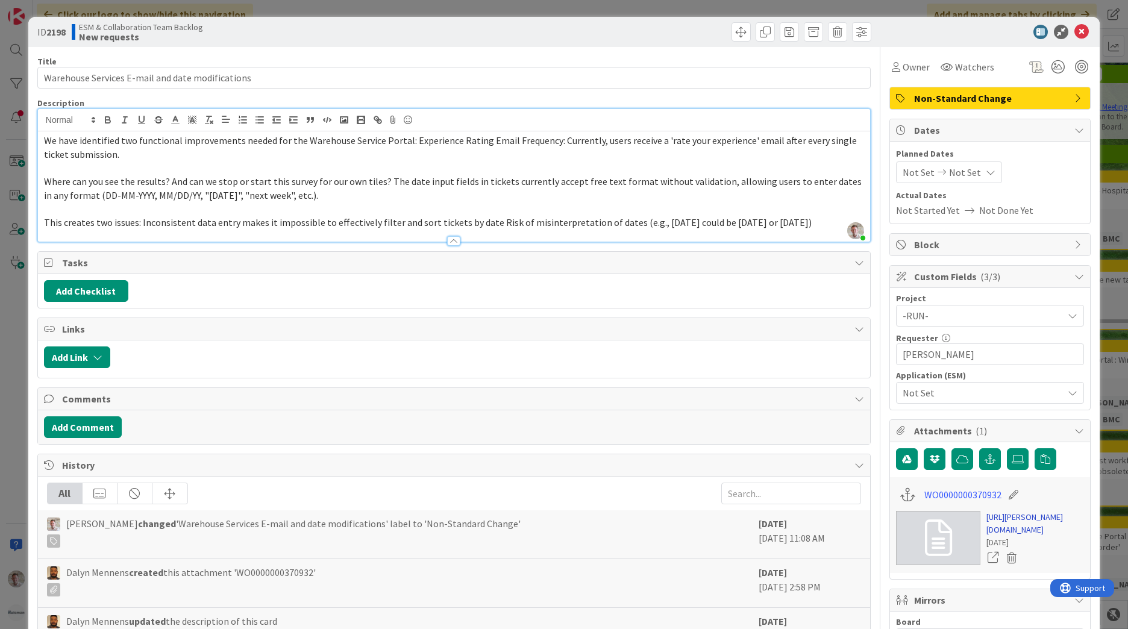
click at [1009, 527] on link "https://huisman-smartit.onbmc.com/smartit/app/#/workorder/AGGGOE85HCCKAATD7ZADT…" at bounding box center [1035, 523] width 98 height 25
